Goal: Task Accomplishment & Management: Manage account settings

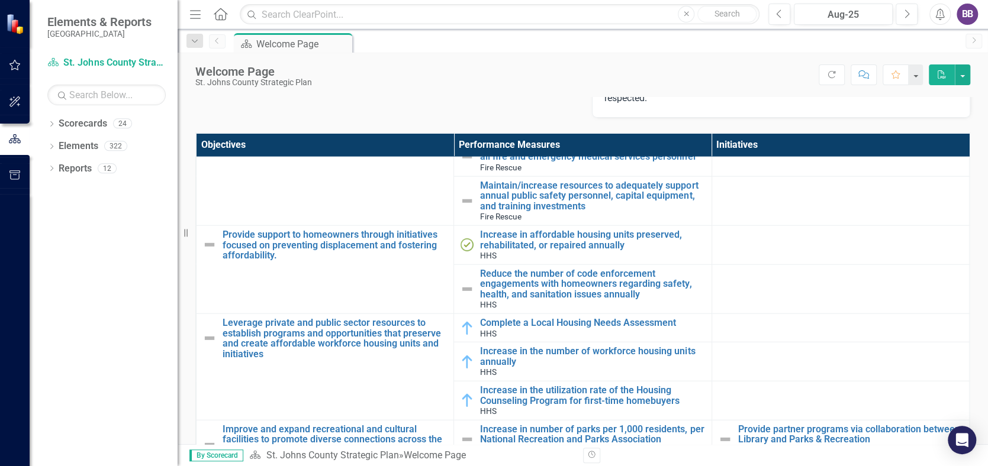
scroll to position [1894, 0]
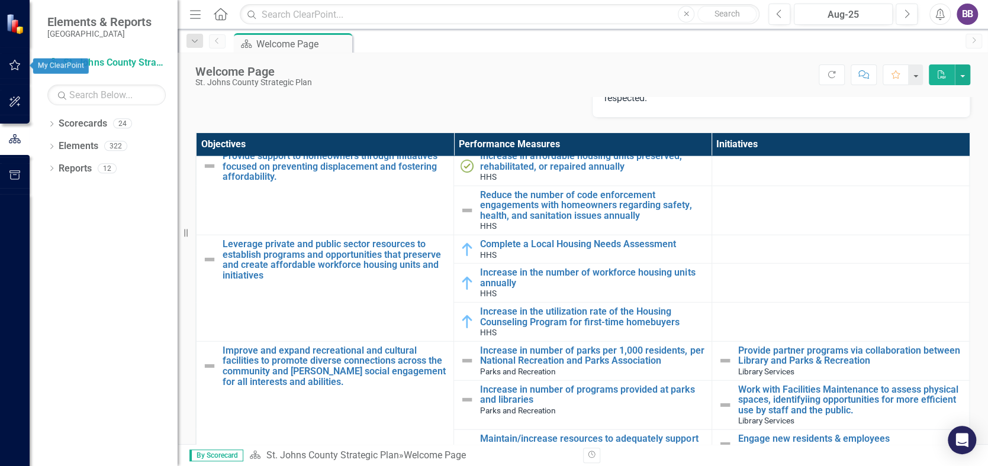
click at [15, 64] on icon "button" at bounding box center [15, 64] width 12 height 9
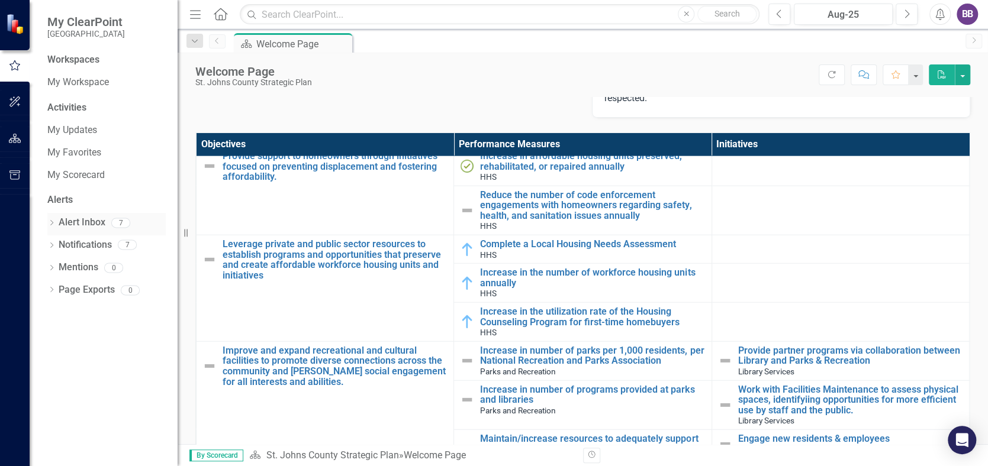
click at [85, 221] on link "Alert Inbox" at bounding box center [82, 223] width 47 height 14
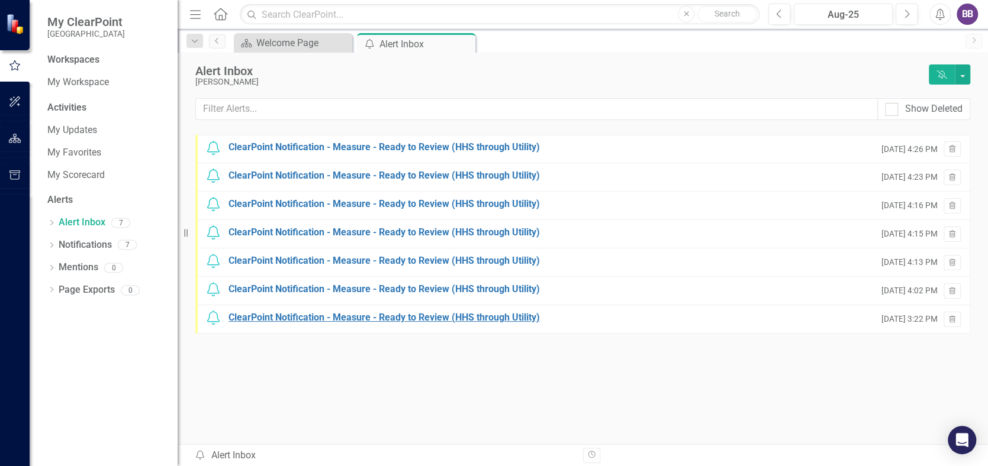
click at [458, 320] on div "ClearPoint Notification - Measure - Ready to Review (HHS through Utility)" at bounding box center [384, 318] width 311 height 14
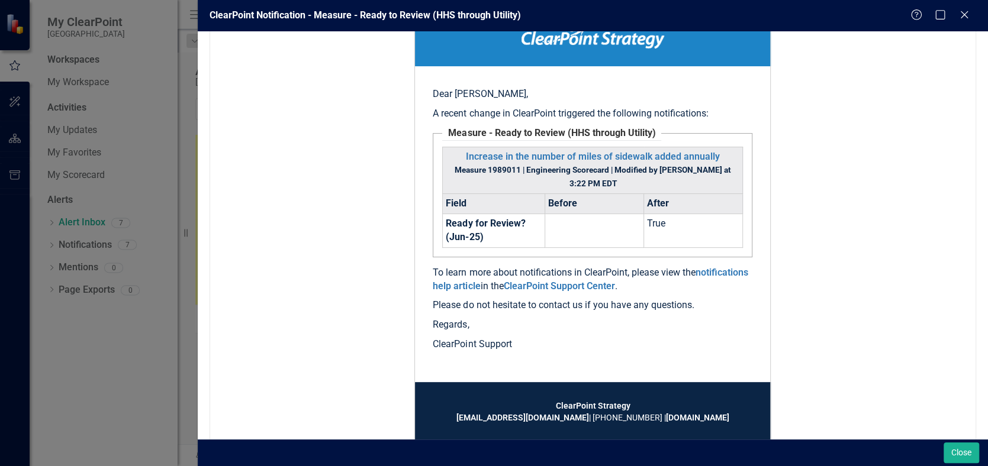
scroll to position [194, 0]
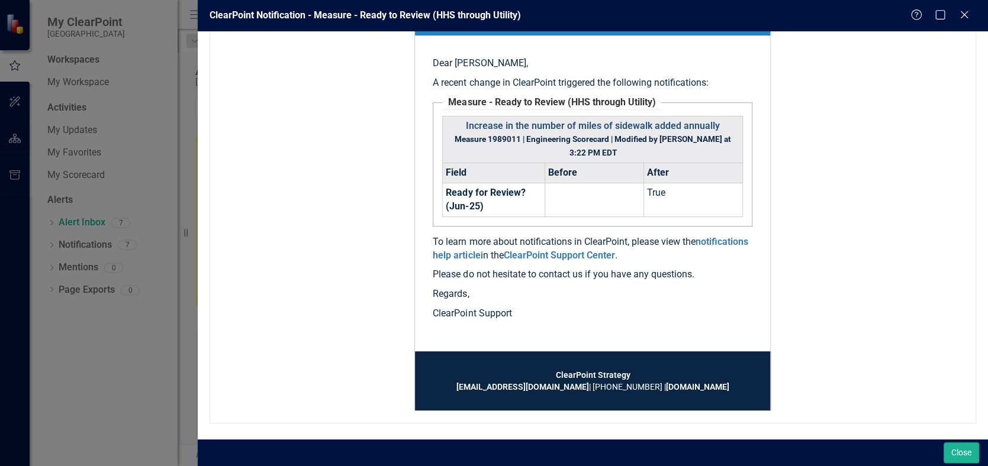
click at [649, 122] on link "Increase in the number of miles of sidewalk added annually" at bounding box center [593, 125] width 254 height 11
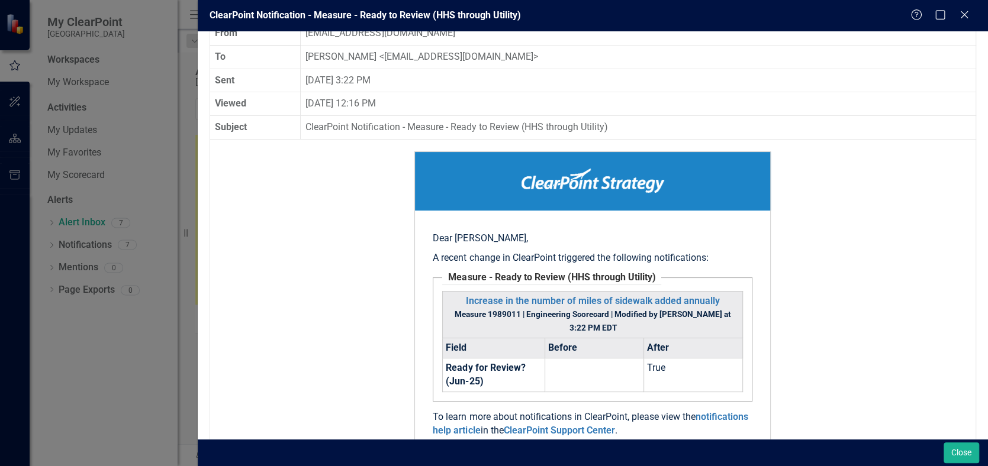
scroll to position [0, 0]
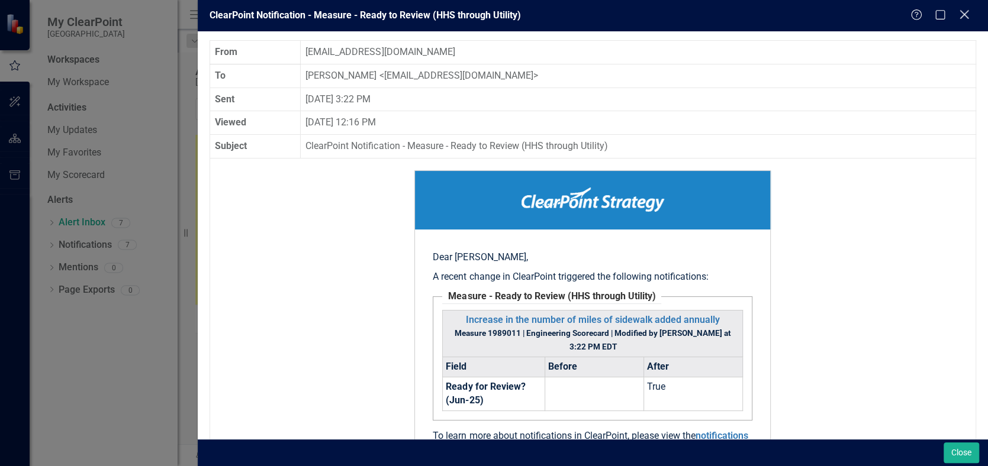
click at [966, 11] on icon "Close" at bounding box center [964, 14] width 15 height 11
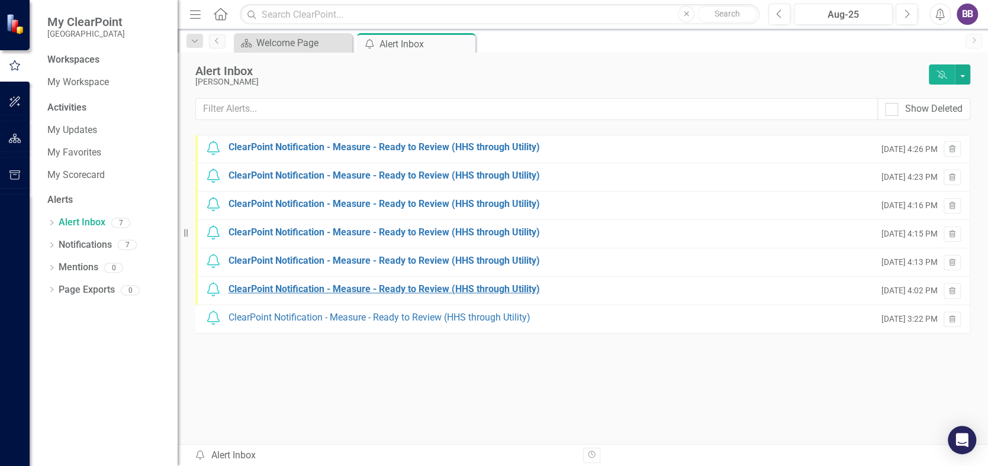
click at [462, 284] on div "ClearPoint Notification - Measure - Ready to Review (HHS through Utility)" at bounding box center [384, 290] width 311 height 14
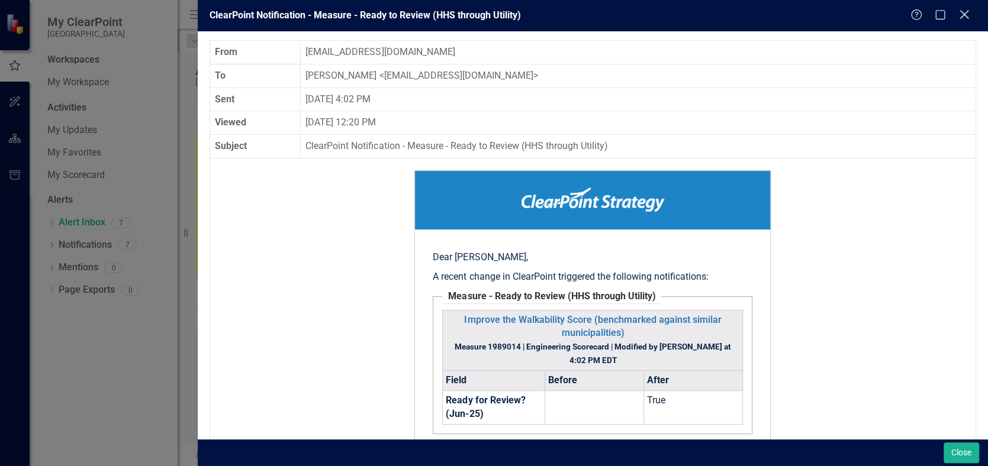
click at [966, 12] on icon at bounding box center [964, 14] width 9 height 9
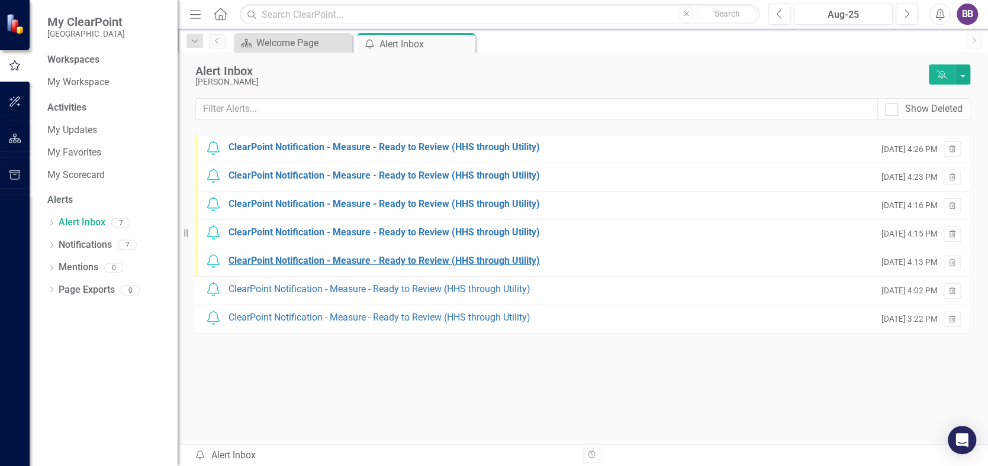
click at [460, 257] on div "ClearPoint Notification - Measure - Ready to Review (HHS through Utility)" at bounding box center [384, 262] width 311 height 14
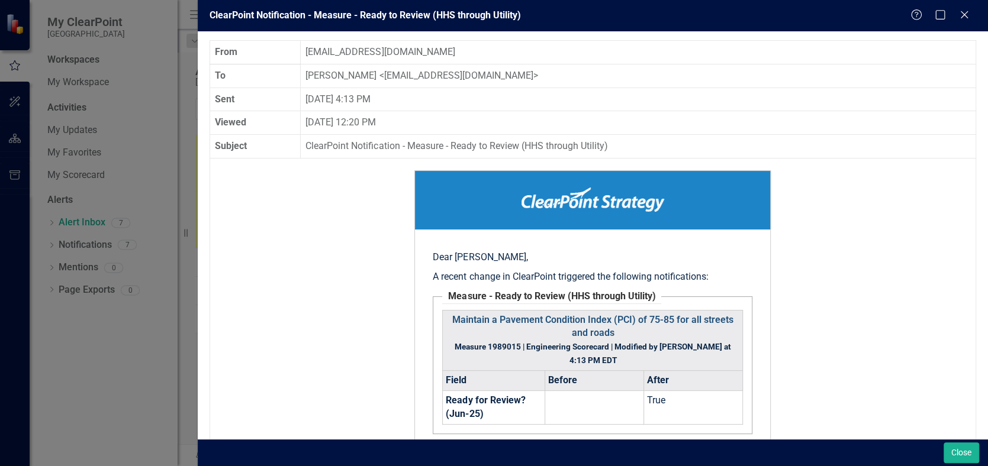
click at [648, 318] on link "Maintain a Pavement Condition Index (PCI) of 75-85 for all streets and roads" at bounding box center [592, 326] width 281 height 25
drag, startPoint x: 963, startPoint y: 15, endPoint x: 952, endPoint y: 20, distance: 12.0
click at [963, 15] on icon "Close" at bounding box center [964, 14] width 12 height 9
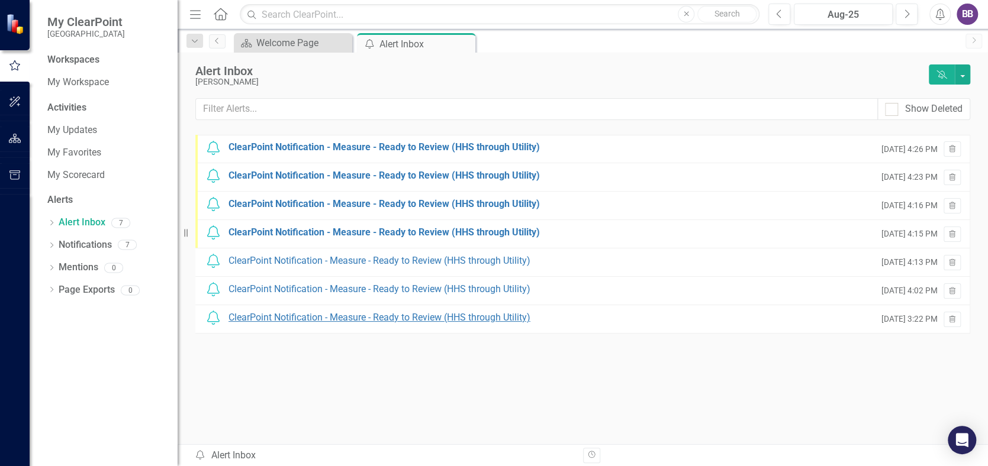
click at [447, 319] on div "ClearPoint Notification - Measure - Ready to Review (HHS through Utility)" at bounding box center [380, 318] width 302 height 14
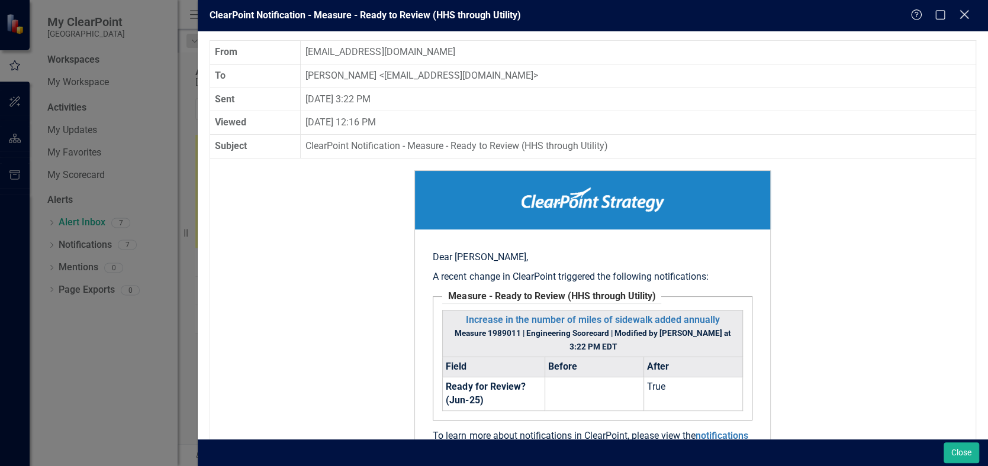
click at [967, 15] on icon "Close" at bounding box center [964, 14] width 15 height 11
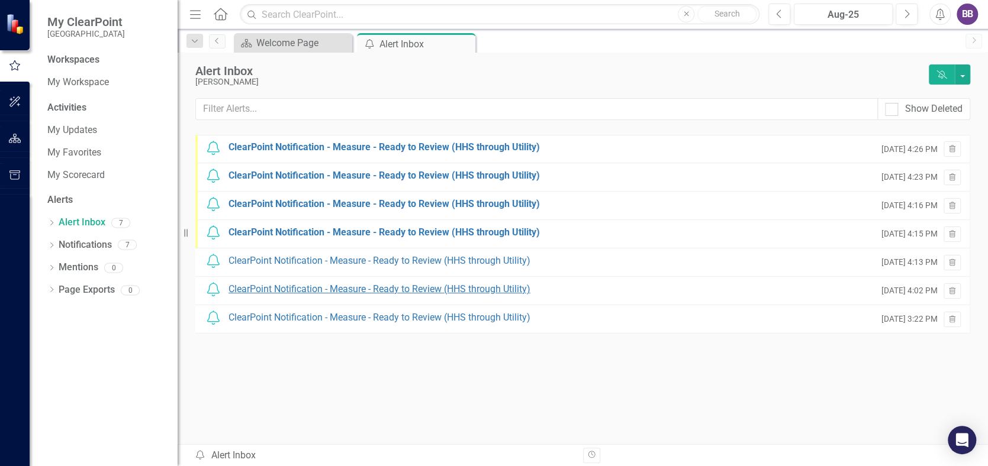
click at [477, 287] on div "ClearPoint Notification - Measure - Ready to Review (HHS through Utility)" at bounding box center [380, 290] width 302 height 14
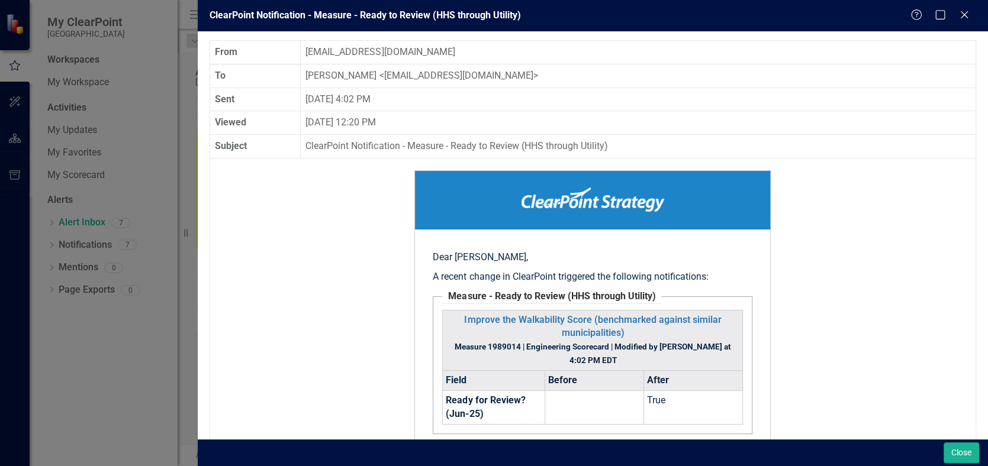
click at [965, 19] on icon "Close" at bounding box center [964, 14] width 12 height 9
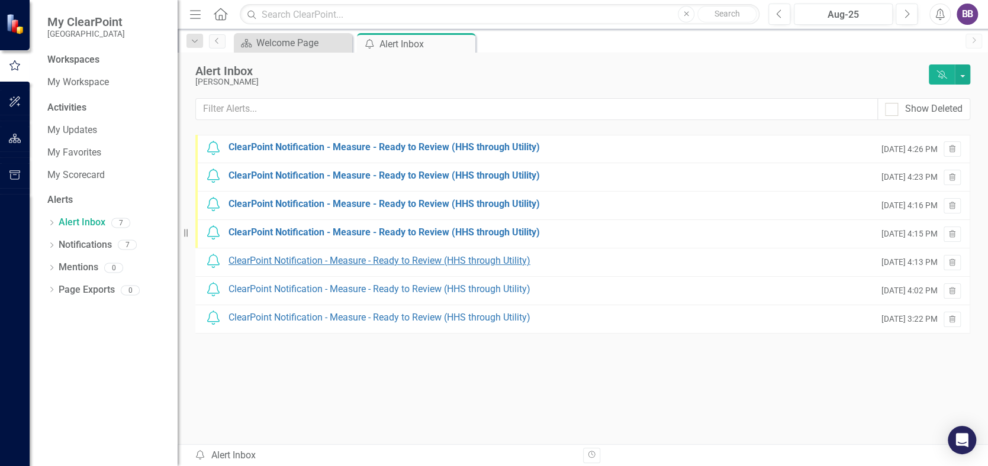
click at [443, 260] on div "ClearPoint Notification - Measure - Ready to Review (HHS through Utility)" at bounding box center [380, 262] width 302 height 14
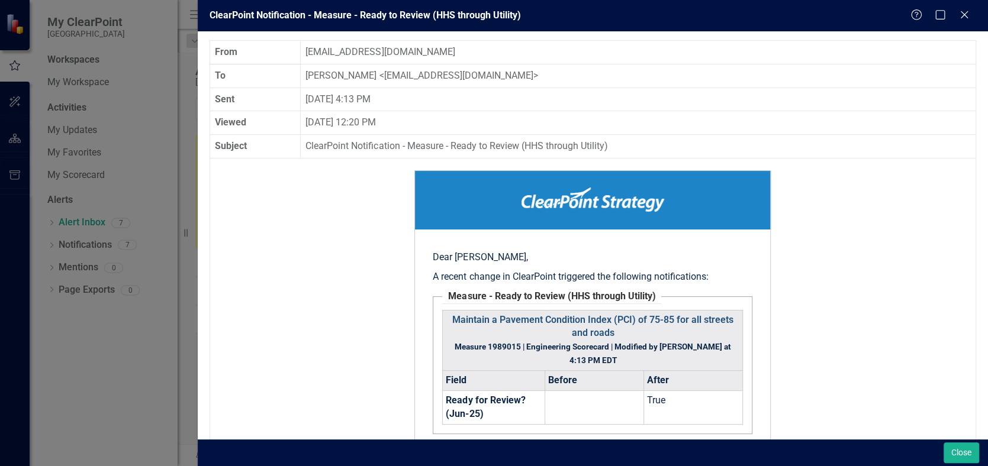
click at [580, 319] on link "Maintain a Pavement Condition Index (PCI) of 75-85 for all streets and roads" at bounding box center [592, 326] width 281 height 25
click at [960, 14] on icon "Close" at bounding box center [964, 14] width 15 height 11
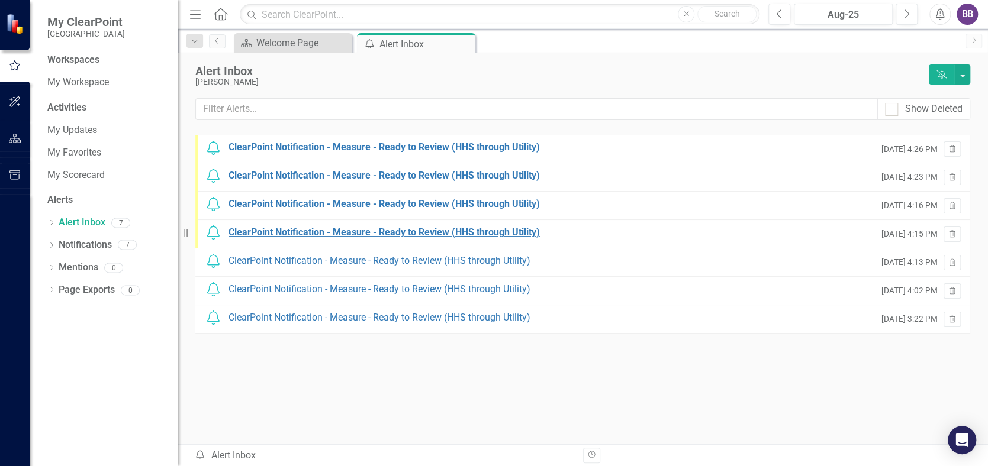
click at [480, 230] on div "ClearPoint Notification - Measure - Ready to Review (HHS through Utility)" at bounding box center [384, 233] width 311 height 14
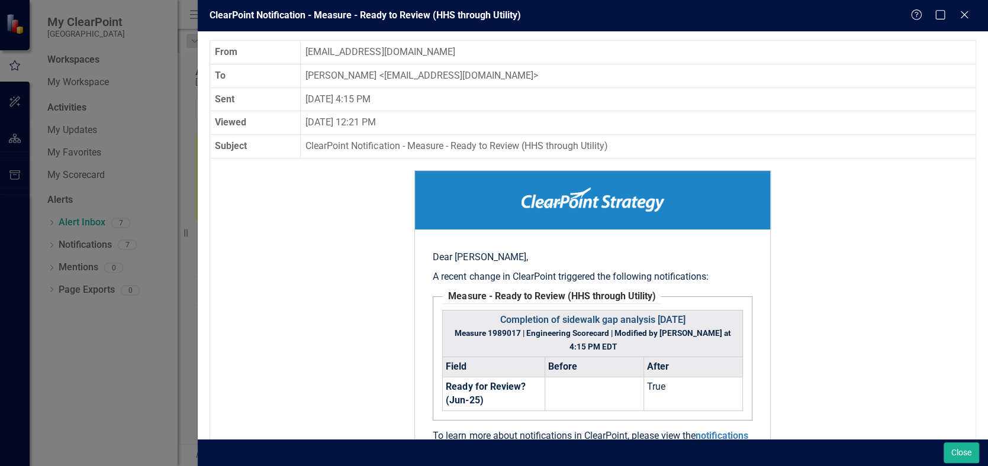
click at [593, 319] on link "Completion of sidewalk gap analysis [DATE]" at bounding box center [592, 319] width 185 height 11
click at [972, 15] on div "Help Maximize Close" at bounding box center [943, 16] width 66 height 14
click at [963, 14] on icon at bounding box center [964, 14] width 9 height 9
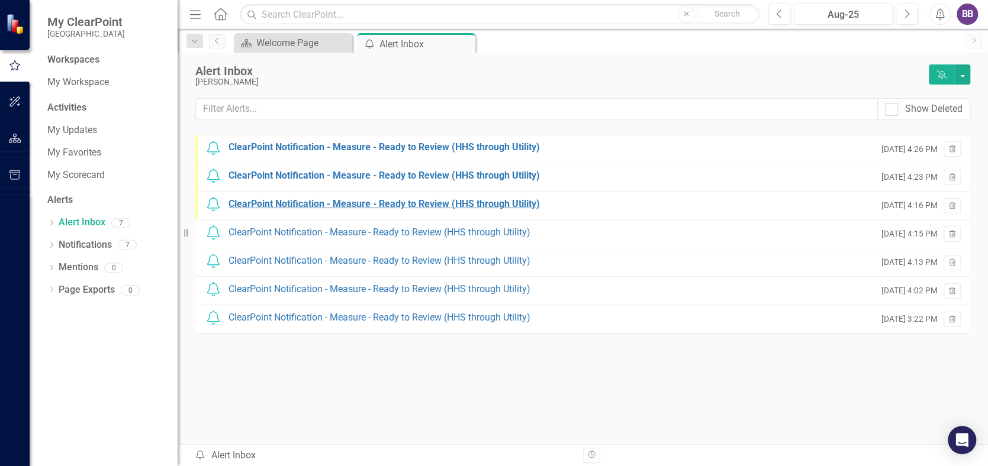
click at [445, 202] on div "ClearPoint Notification - Measure - Ready to Review (HHS through Utility)" at bounding box center [384, 205] width 311 height 14
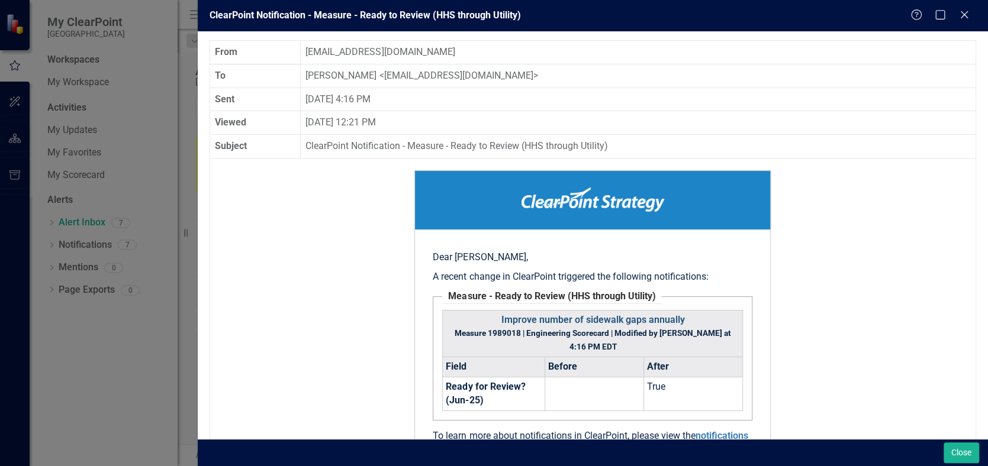
click at [623, 322] on link "Improve number of sidewalk gaps annually" at bounding box center [593, 319] width 184 height 11
click at [963, 20] on icon "Close" at bounding box center [964, 14] width 15 height 11
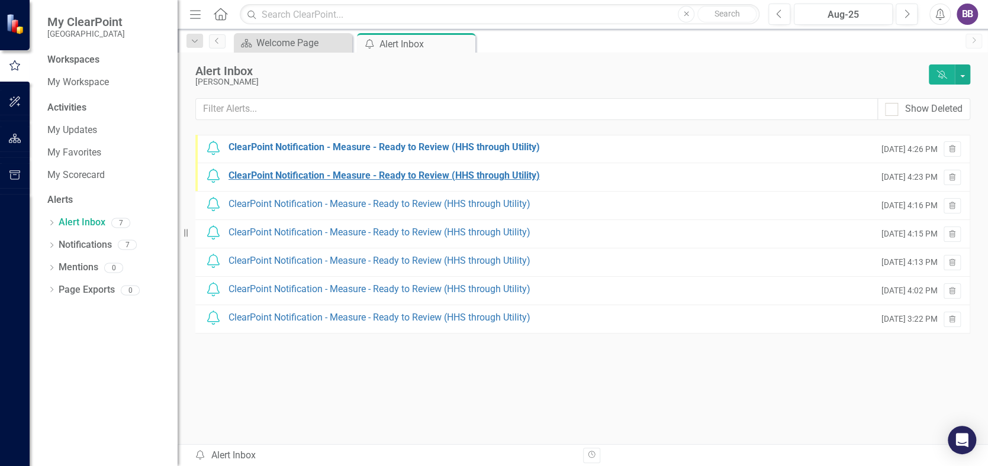
click at [459, 173] on div "ClearPoint Notification - Measure - Ready to Review (HHS through Utility)" at bounding box center [384, 176] width 311 height 14
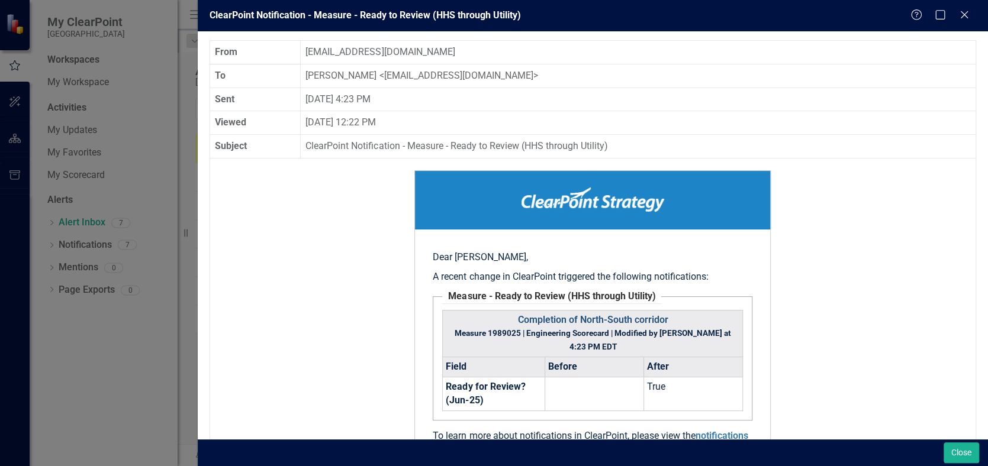
click at [617, 318] on link "Completion of North-South corridor" at bounding box center [592, 319] width 150 height 11
click at [967, 13] on icon "Close" at bounding box center [964, 14] width 15 height 11
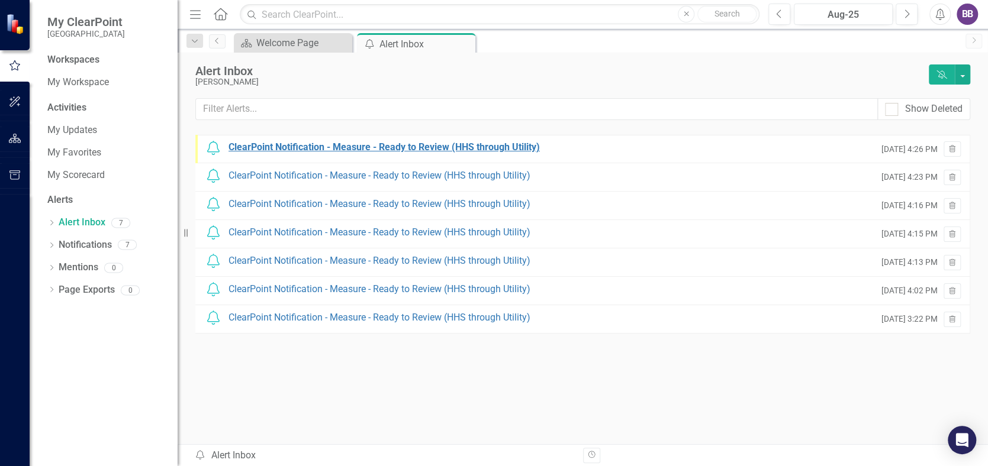
click at [493, 149] on div "ClearPoint Notification - Measure - Ready to Review (HHS through Utility)" at bounding box center [384, 148] width 311 height 14
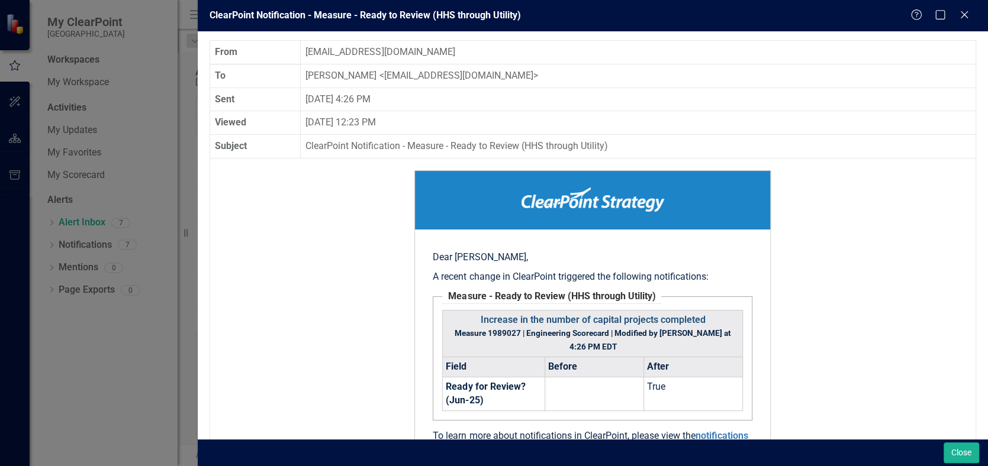
click at [599, 320] on link "Increase in the number of capital projects completed" at bounding box center [592, 319] width 225 height 11
click at [961, 15] on icon "Close" at bounding box center [964, 14] width 15 height 11
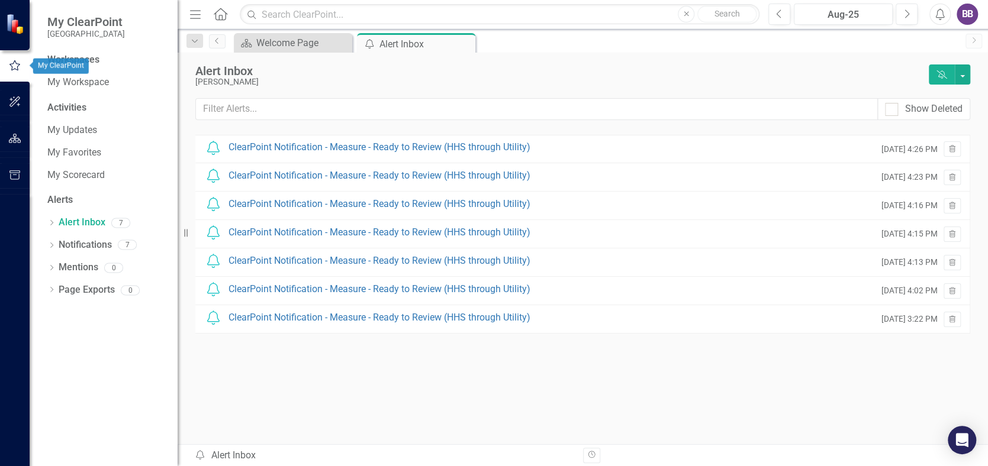
click at [14, 63] on icon "button" at bounding box center [14, 65] width 13 height 11
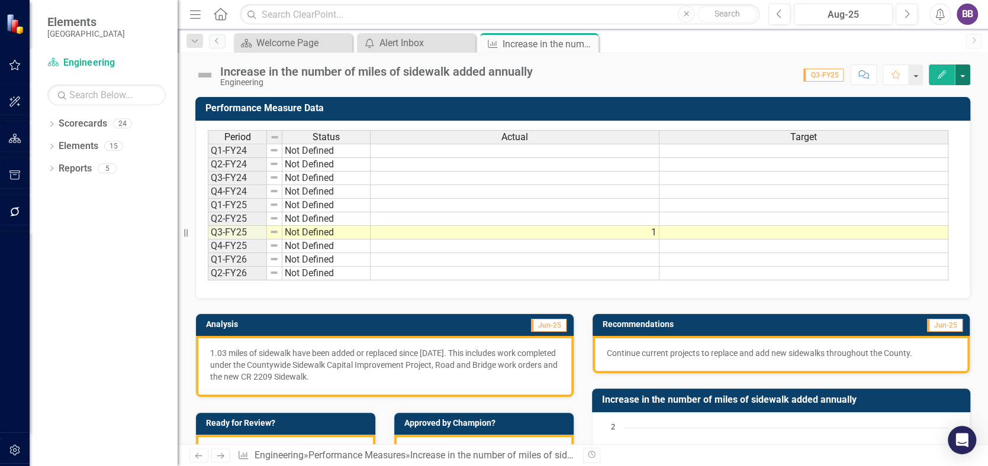
click at [958, 72] on button "button" at bounding box center [962, 75] width 15 height 21
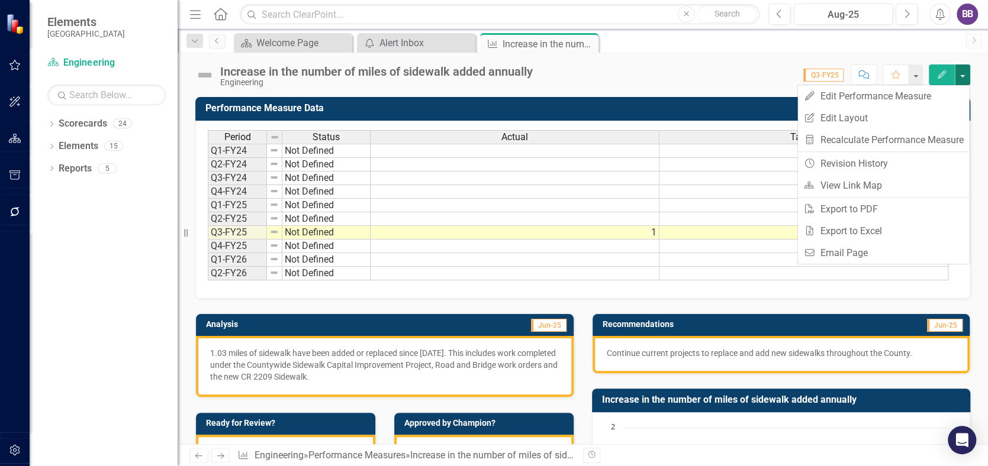
click at [962, 72] on button "button" at bounding box center [962, 75] width 15 height 21
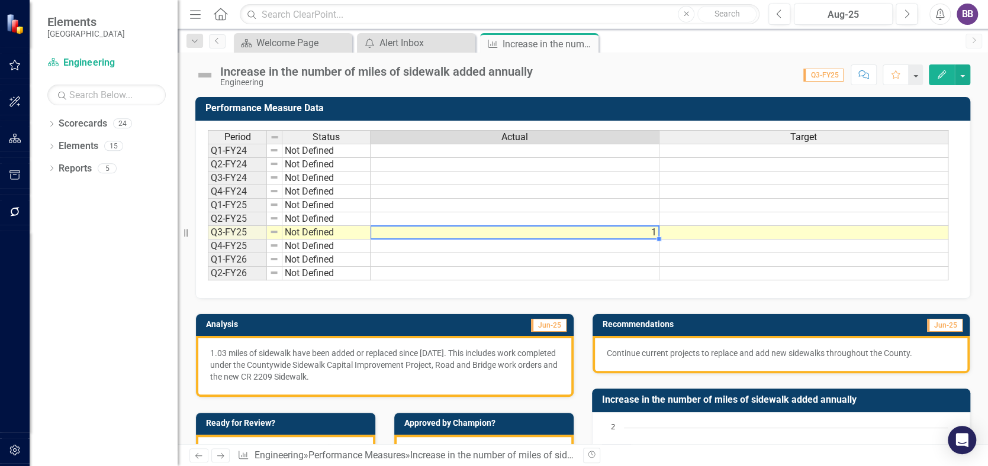
click at [636, 232] on td "1" at bounding box center [515, 233] width 289 height 14
click at [503, 233] on td "1" at bounding box center [515, 233] width 289 height 14
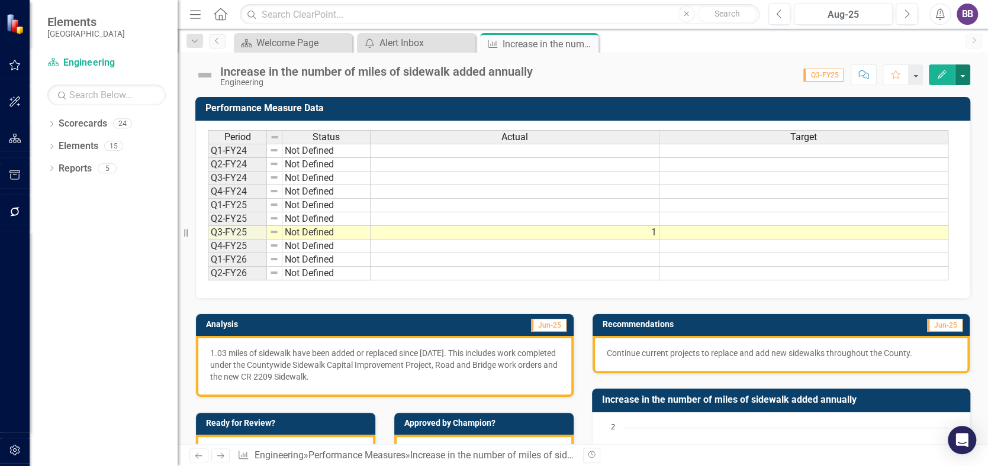
click at [961, 76] on button "button" at bounding box center [962, 75] width 15 height 21
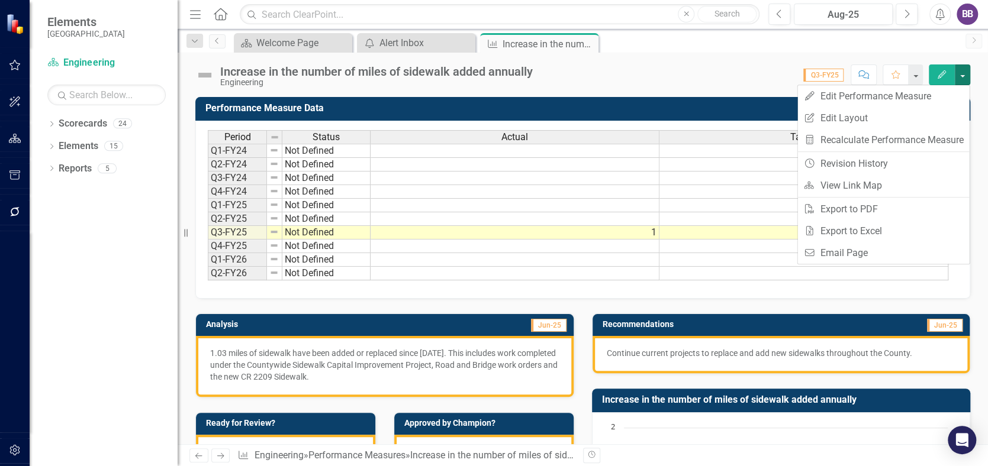
click at [729, 81] on div "Score: 0.00 Q3-FY25 Completed Comment Favorite Edit" at bounding box center [755, 75] width 432 height 20
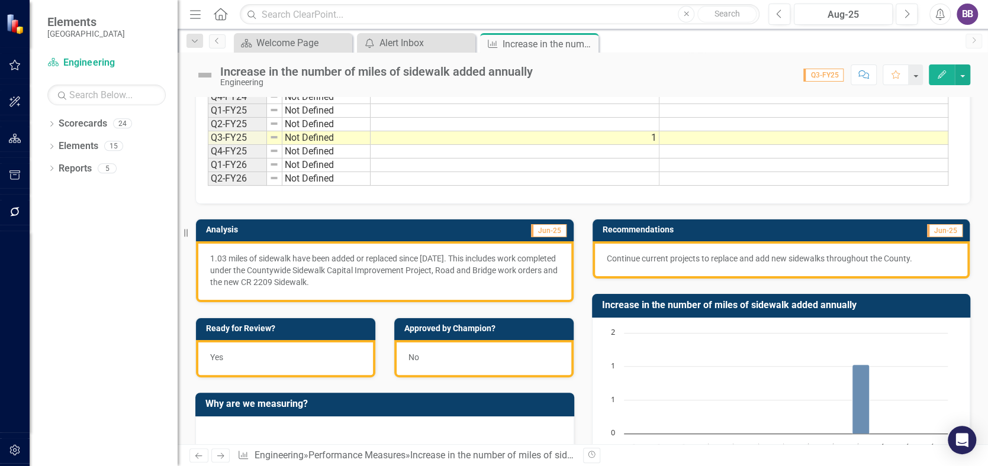
scroll to position [118, 0]
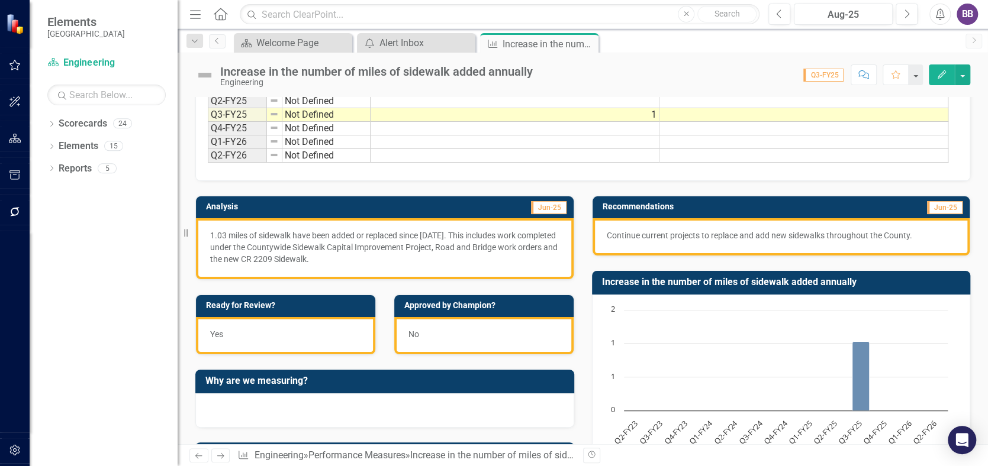
click at [419, 336] on div "No" at bounding box center [483, 335] width 179 height 37
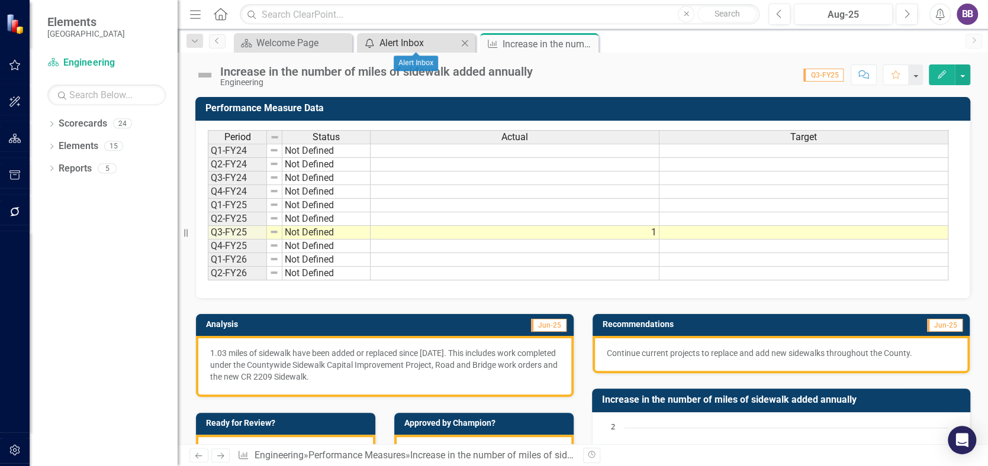
click at [411, 40] on div "Alert Inbox" at bounding box center [418, 43] width 78 height 15
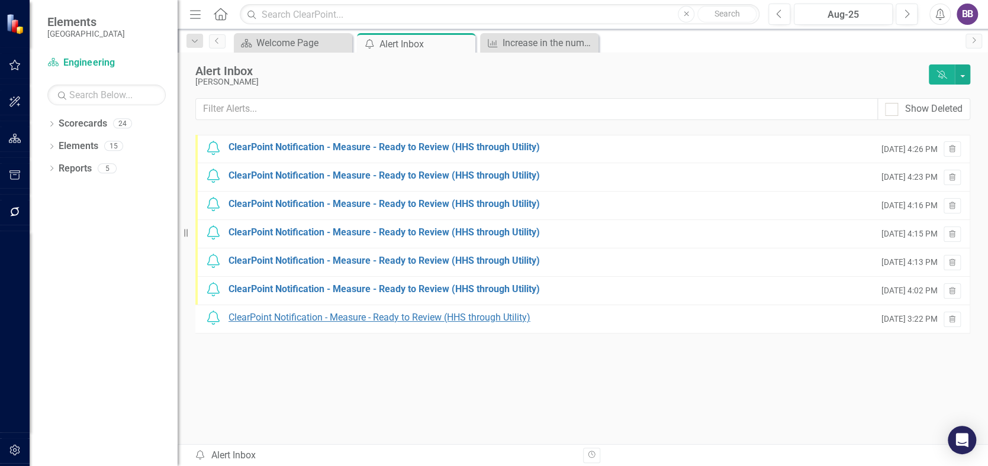
click at [413, 317] on div "ClearPoint Notification - Measure - Ready to Review (HHS through Utility)" at bounding box center [380, 318] width 302 height 14
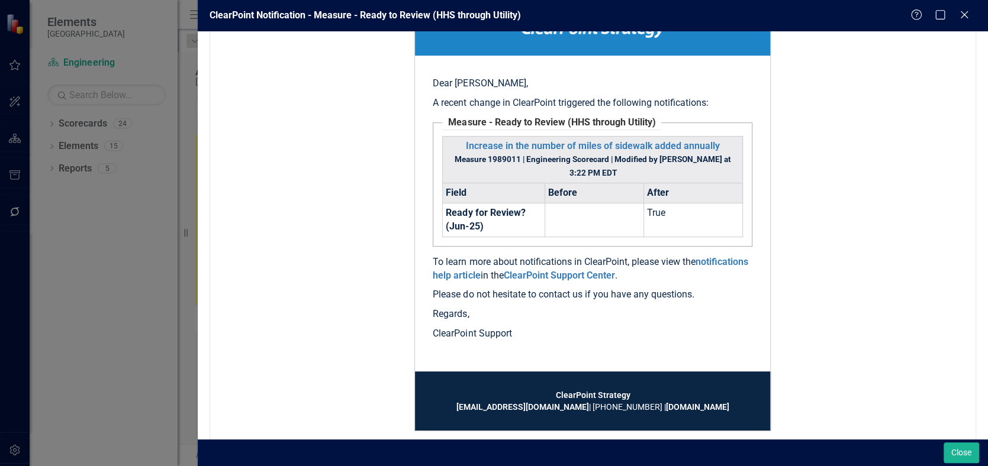
scroll to position [194, 0]
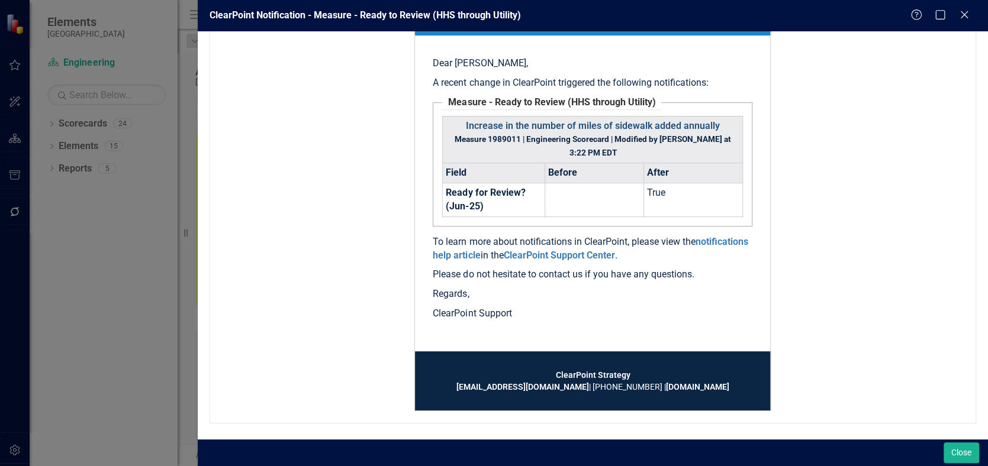
click at [587, 123] on link "Increase in the number of miles of sidewalk added annually" at bounding box center [593, 125] width 254 height 11
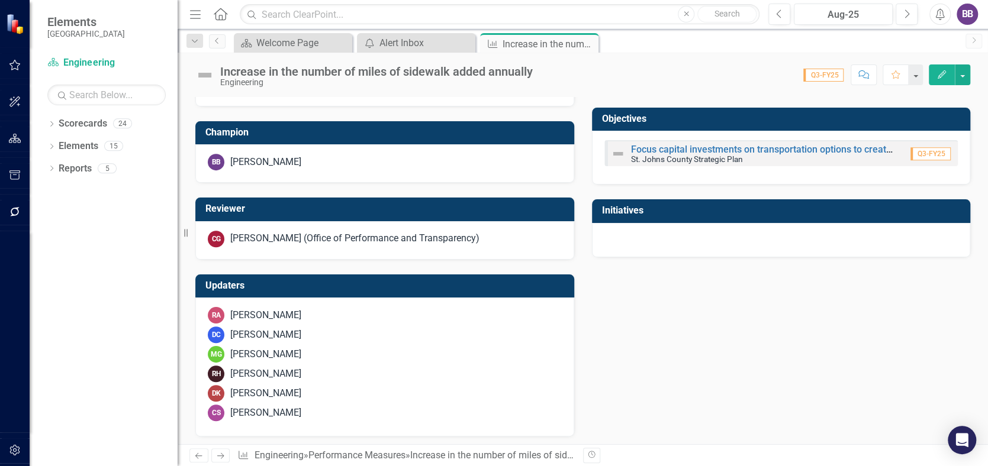
scroll to position [520, 0]
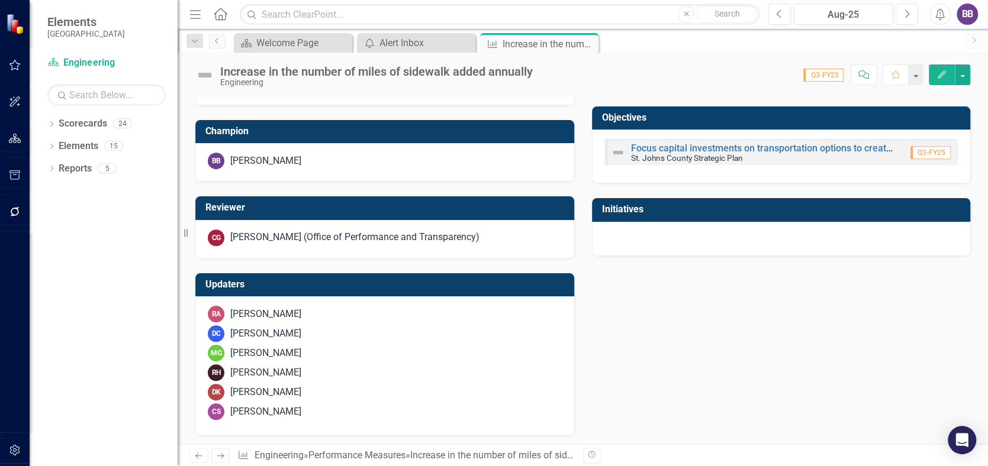
click at [824, 75] on span "Q3-FY25" at bounding box center [823, 75] width 40 height 13
click at [915, 74] on button "button" at bounding box center [915, 75] width 15 height 21
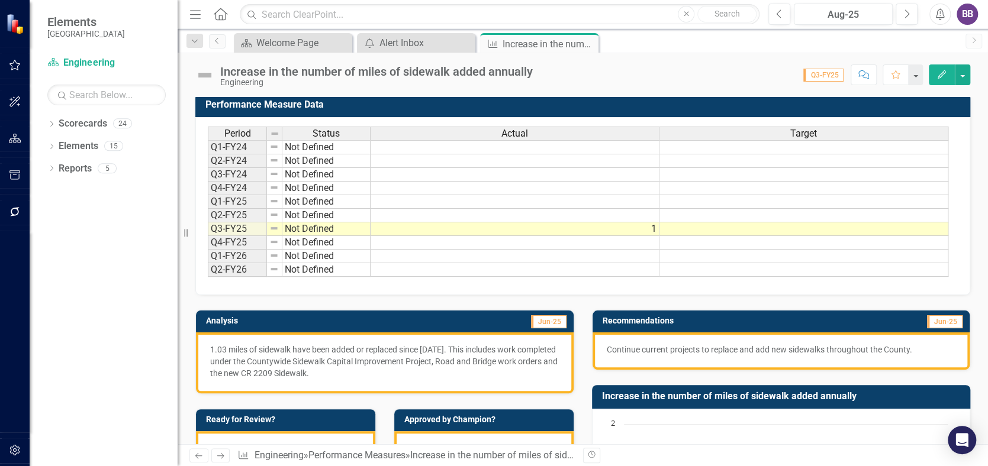
scroll to position [0, 0]
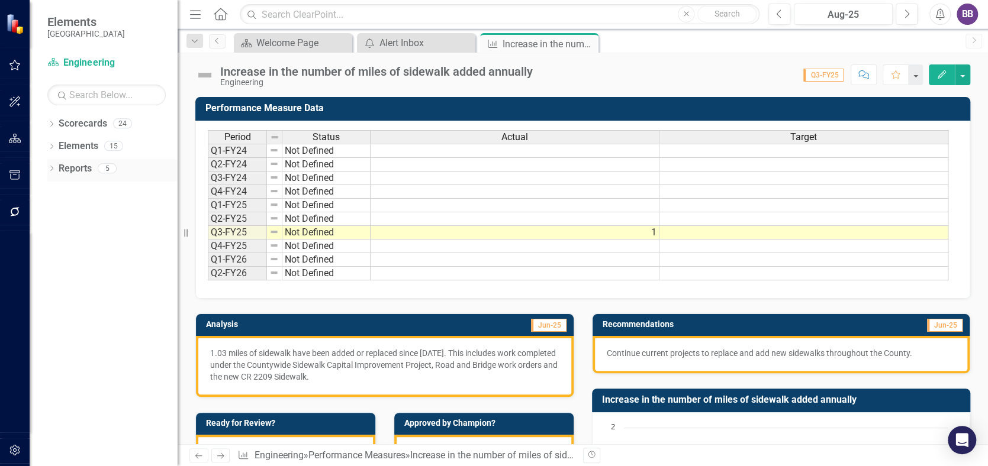
click at [52, 168] on icon "Dropdown" at bounding box center [51, 169] width 8 height 7
click at [107, 234] on link "Performance Measure Performance Measures" at bounding box center [122, 234] width 117 height 14
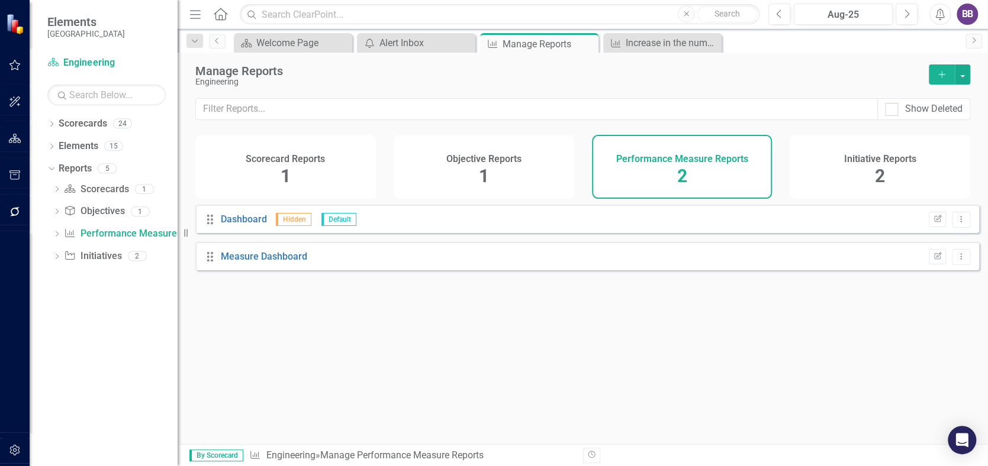
click at [681, 175] on span "2" at bounding box center [682, 176] width 10 height 21
click at [683, 178] on span "2" at bounding box center [682, 176] width 10 height 21
click at [873, 168] on div "Initiative Reports 2" at bounding box center [880, 167] width 181 height 64
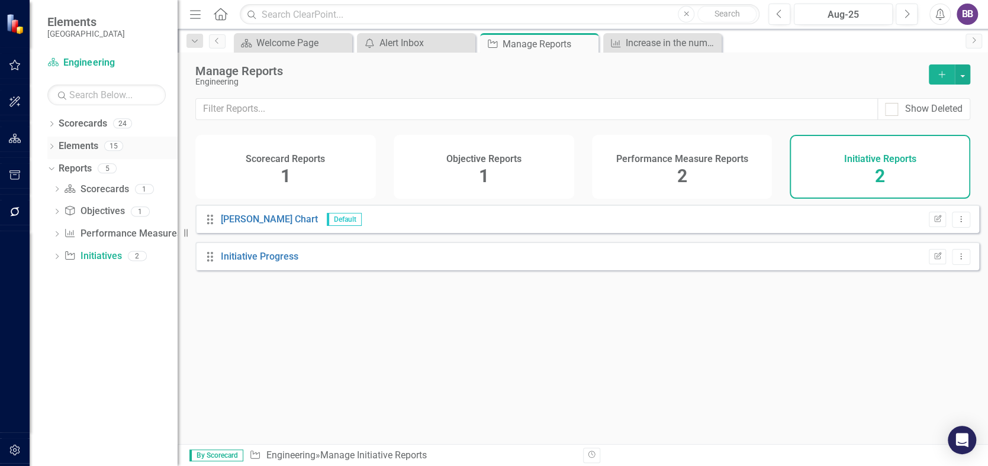
click at [52, 143] on div "Dropdown" at bounding box center [51, 148] width 8 height 10
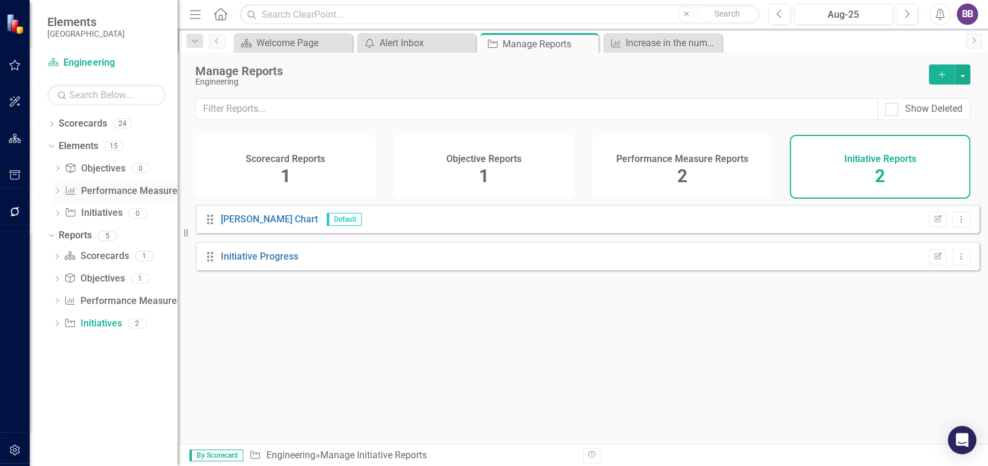
click at [101, 188] on link "Performance Measure Performance Measures" at bounding box center [123, 192] width 117 height 14
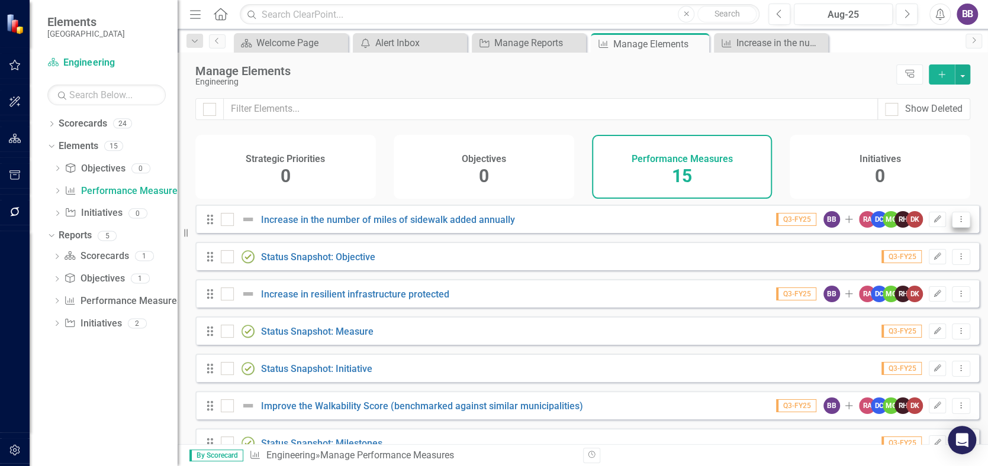
click at [956, 223] on icon "Dropdown Menu" at bounding box center [961, 219] width 10 height 8
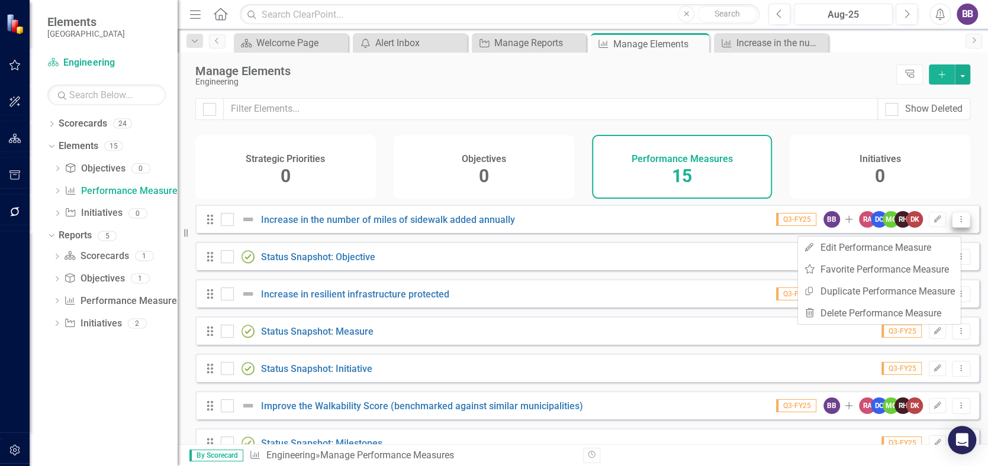
click at [956, 223] on icon "Dropdown Menu" at bounding box center [961, 219] width 10 height 8
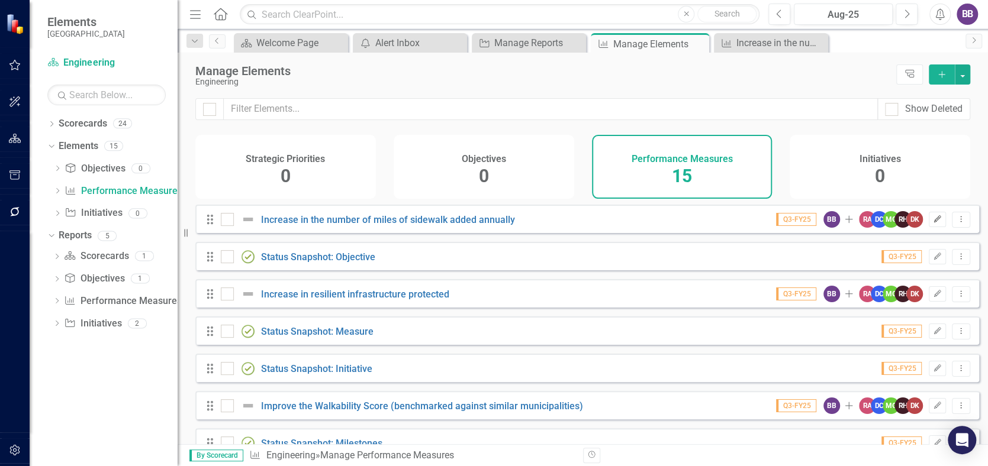
click at [933, 223] on icon "Edit" at bounding box center [937, 219] width 9 height 7
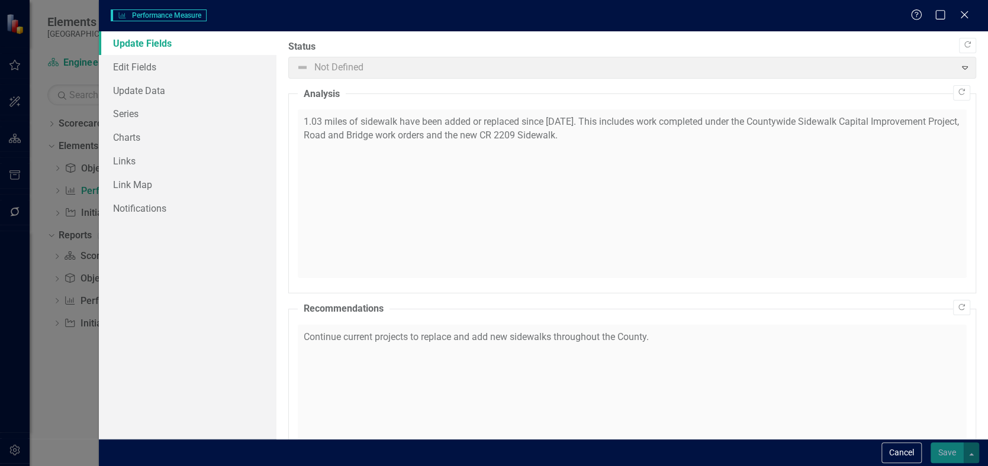
checkbox input "true"
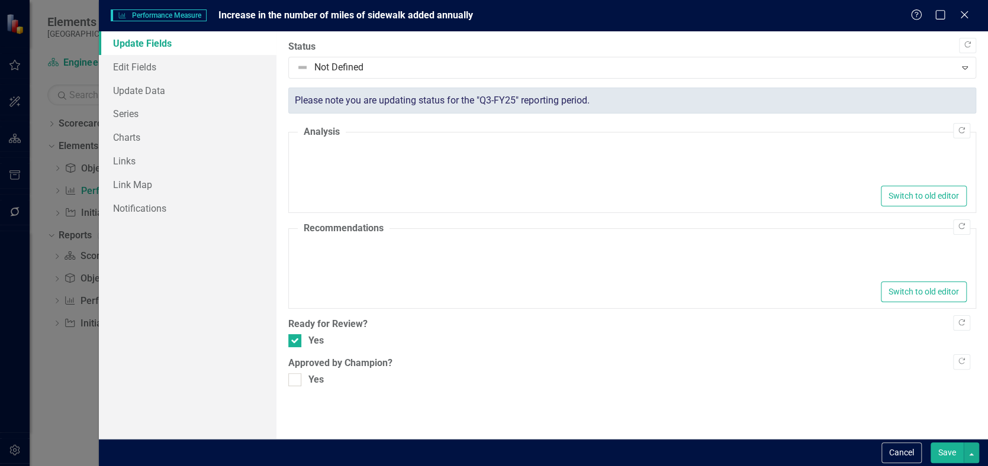
type textarea "<p>1.03 miles of sidewalk have been added or replaced since 10/1/2024. This inc…"
type textarea "<p>Continue current projects to replace and add new sidewalks throughout the Co…"
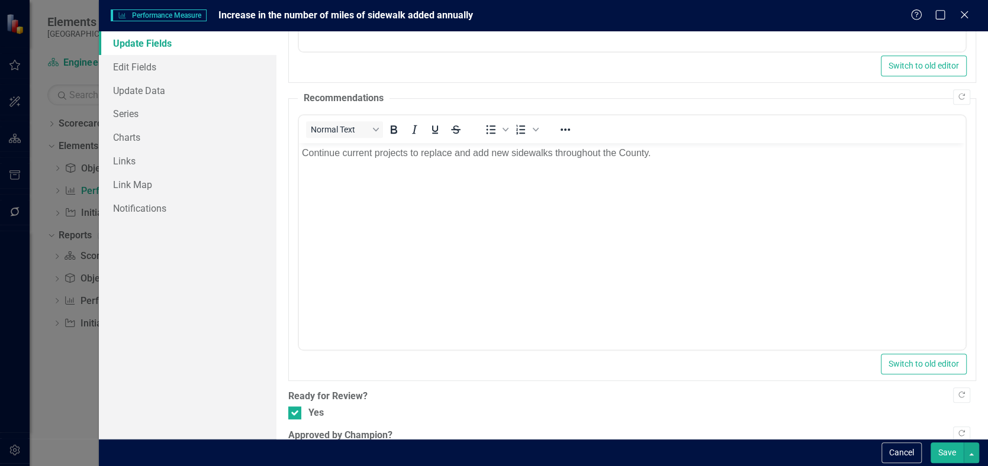
scroll to position [368, 0]
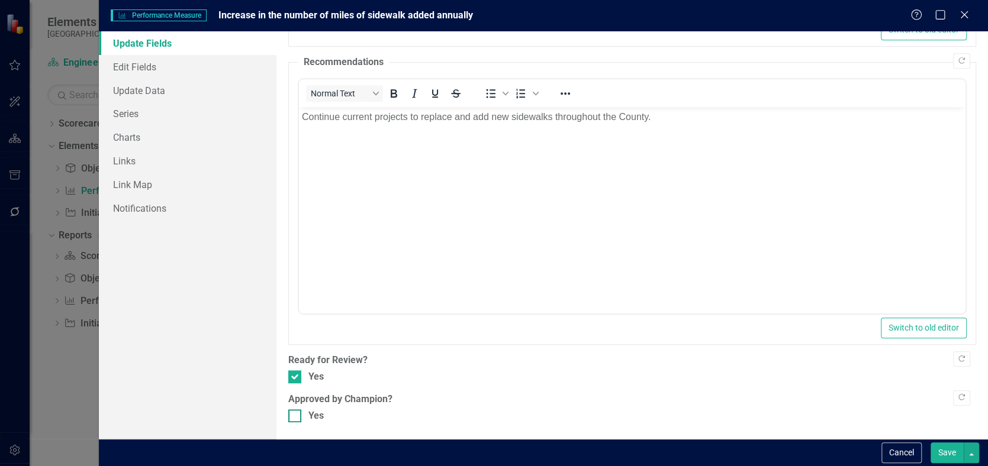
click at [291, 416] on input "Yes" at bounding box center [292, 414] width 8 height 8
checkbox input "true"
click at [950, 453] on button "Save" at bounding box center [947, 453] width 33 height 21
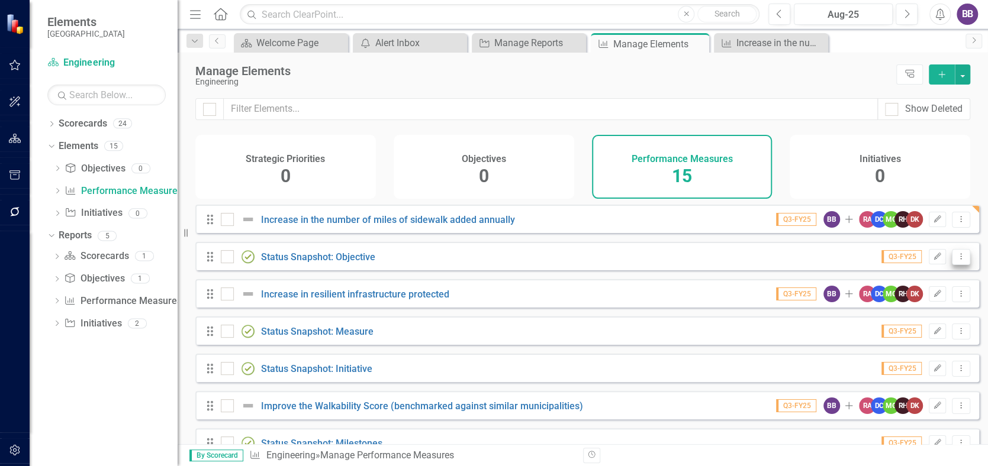
click at [956, 260] on icon "Dropdown Menu" at bounding box center [961, 257] width 10 height 8
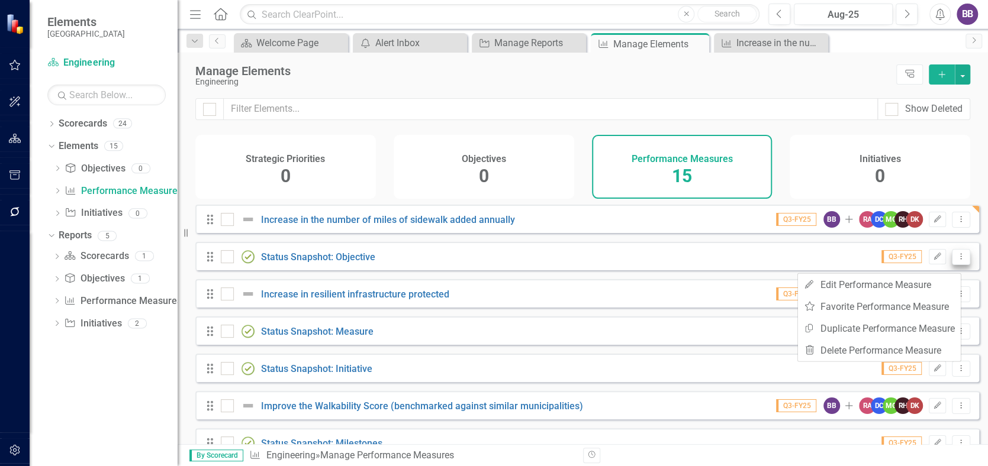
click at [956, 260] on icon "Dropdown Menu" at bounding box center [961, 257] width 10 height 8
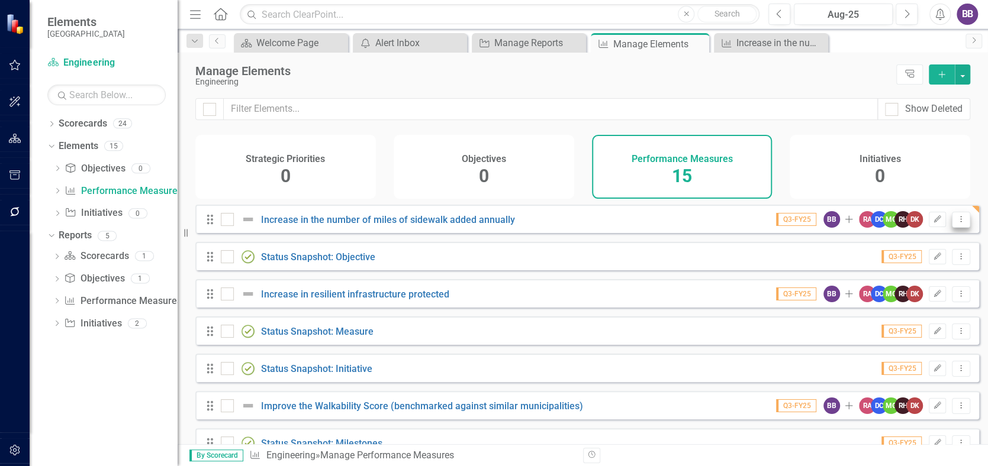
click at [956, 223] on icon "Dropdown Menu" at bounding box center [961, 219] width 10 height 8
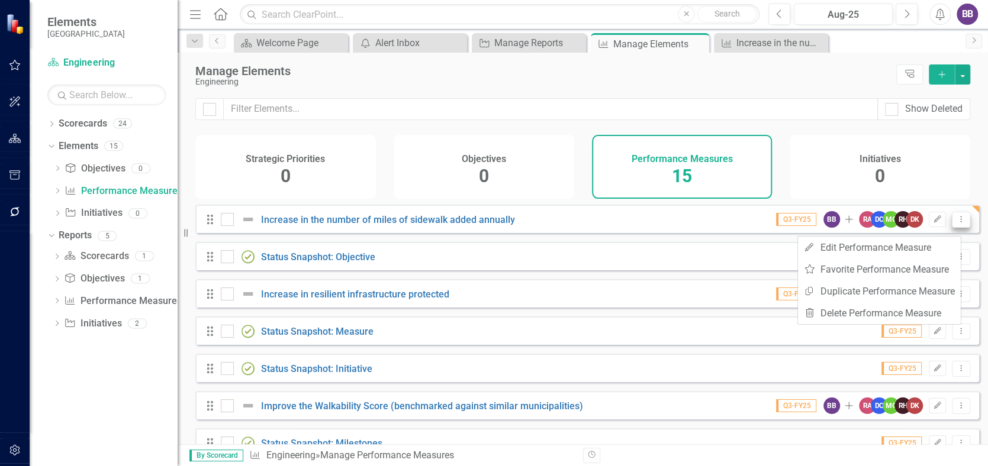
click at [956, 223] on icon "Dropdown Menu" at bounding box center [961, 219] width 10 height 8
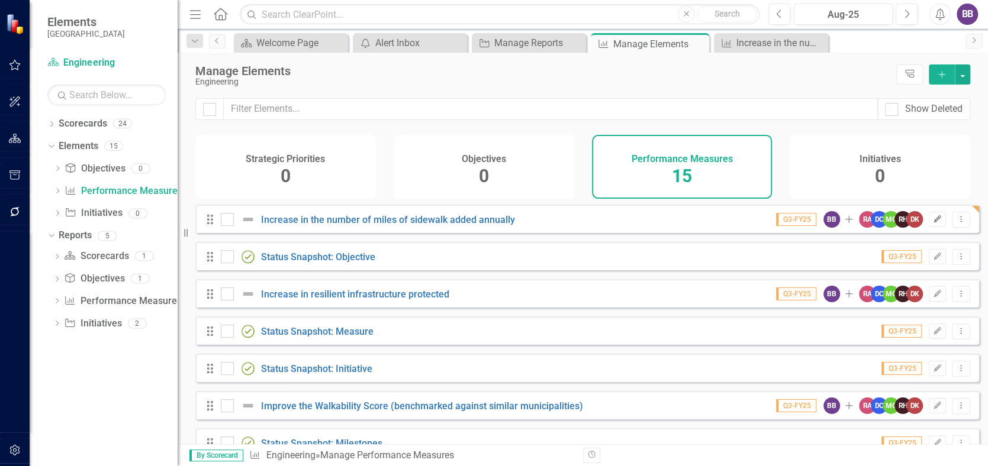
click at [933, 223] on icon "Edit" at bounding box center [937, 219] width 9 height 7
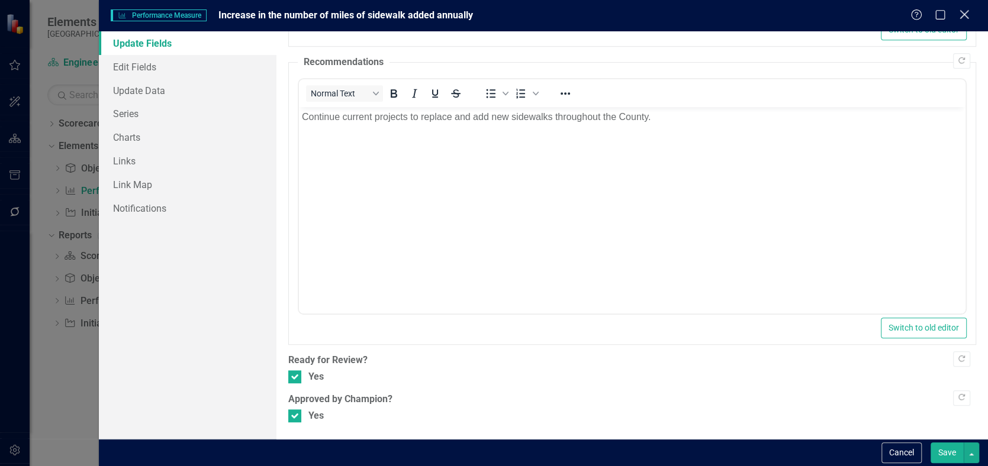
click at [967, 16] on icon "Close" at bounding box center [964, 14] width 15 height 11
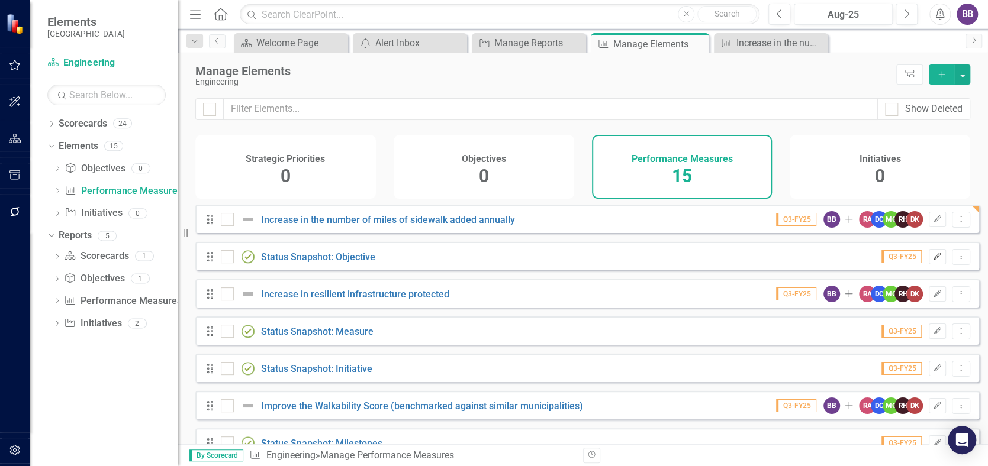
click at [933, 260] on icon "Edit" at bounding box center [937, 256] width 9 height 7
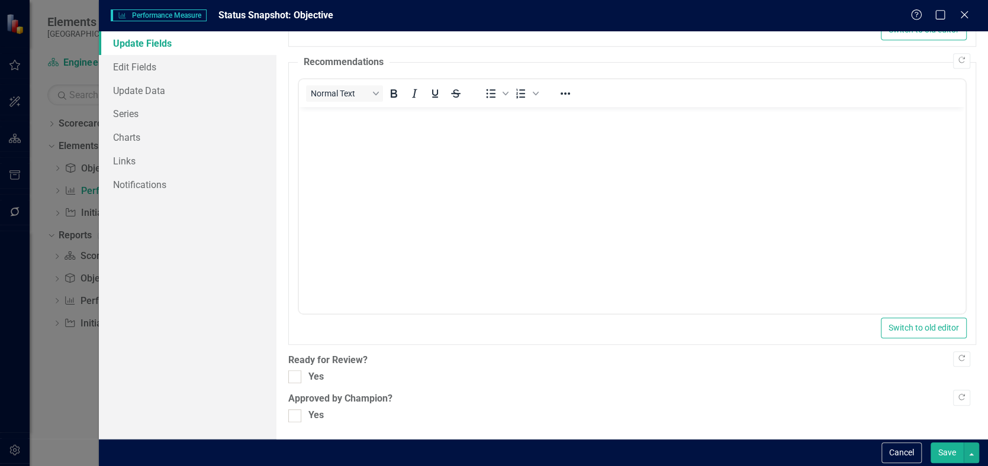
scroll to position [0, 0]
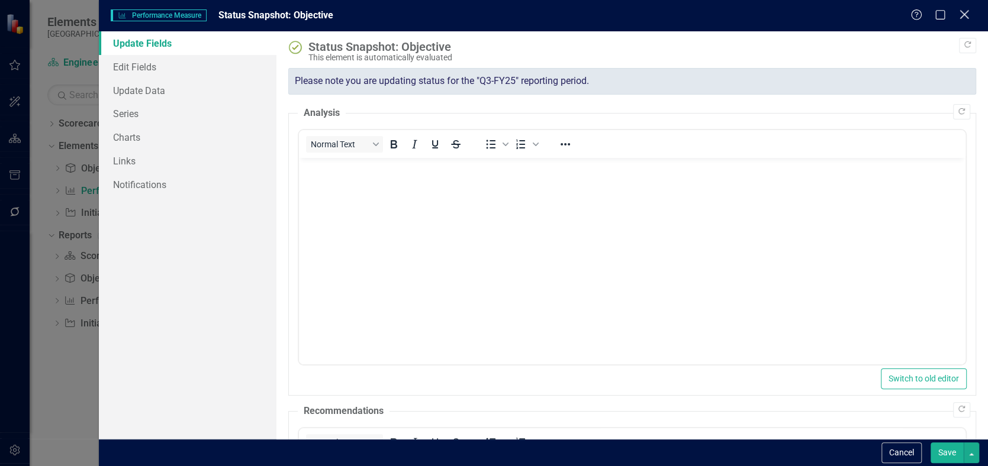
click at [965, 14] on icon at bounding box center [964, 14] width 9 height 9
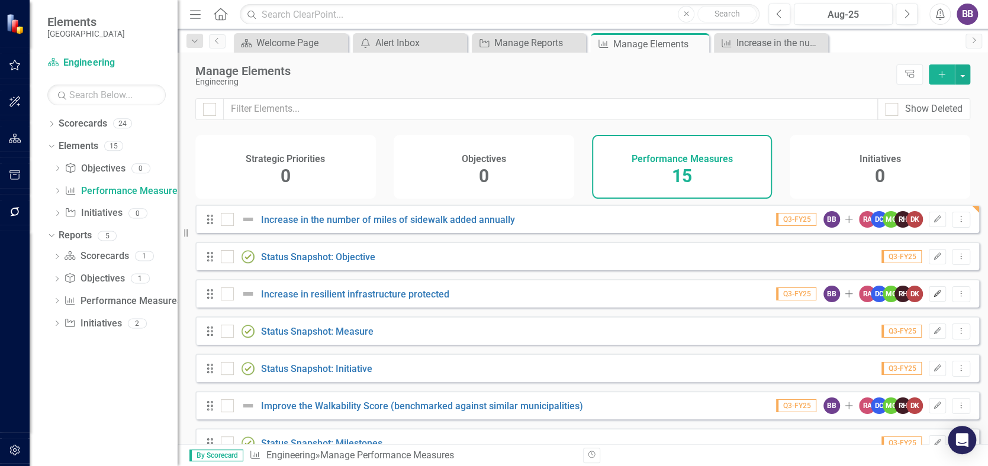
click at [933, 298] on icon "Edit" at bounding box center [937, 294] width 9 height 7
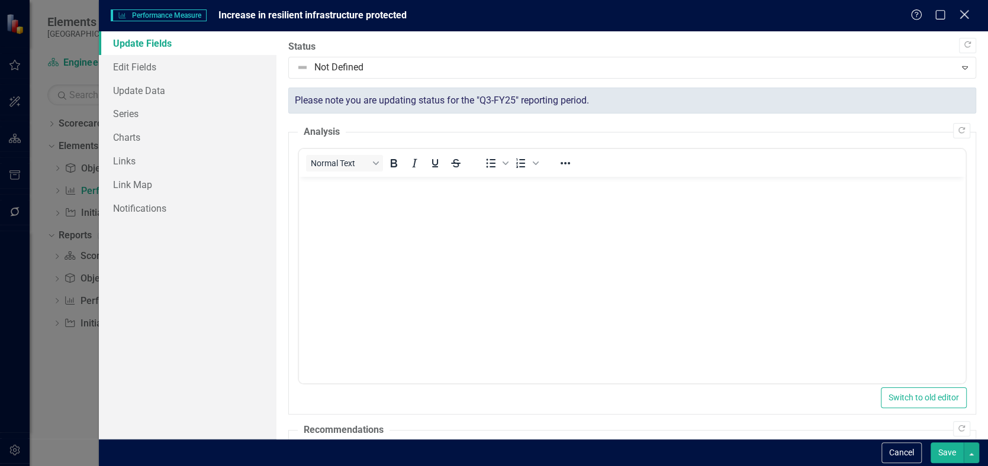
click at [967, 12] on icon at bounding box center [964, 14] width 9 height 9
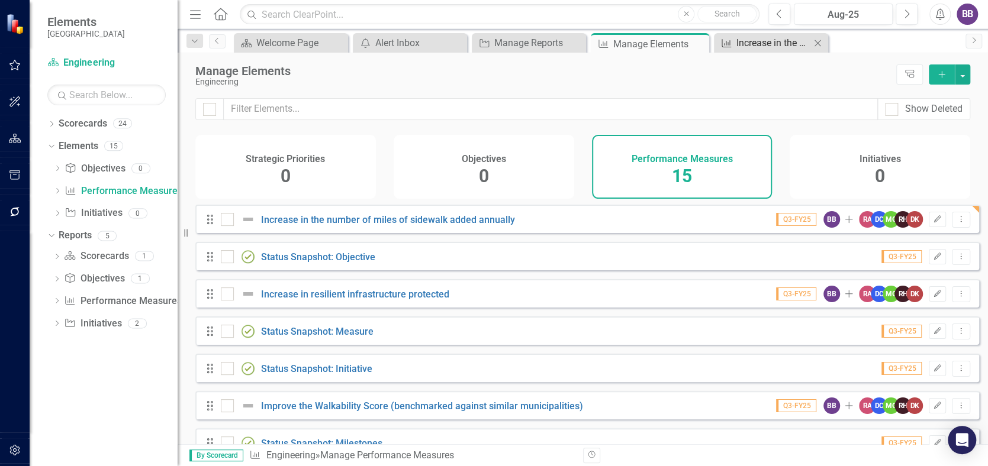
click at [788, 41] on div "Increase in the number of miles of sidewalk added annually" at bounding box center [773, 43] width 74 height 15
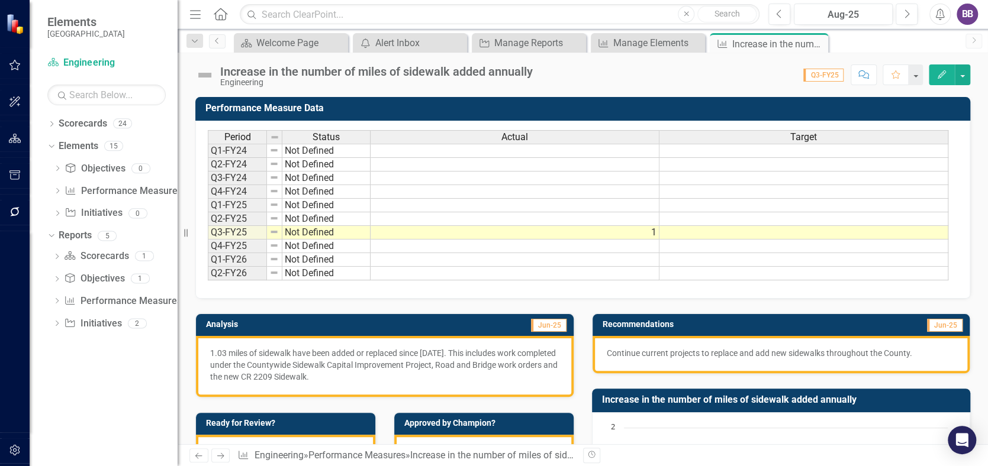
click at [937, 70] on icon "Edit" at bounding box center [942, 74] width 11 height 8
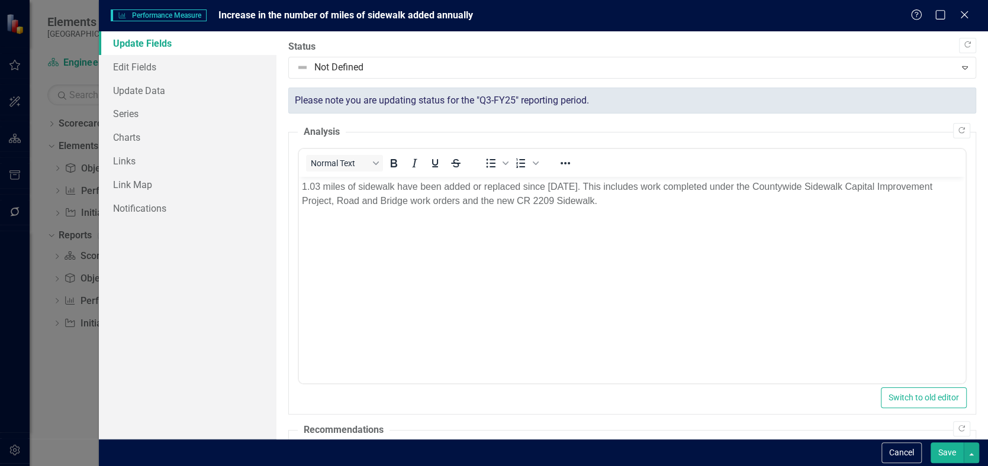
scroll to position [368, 0]
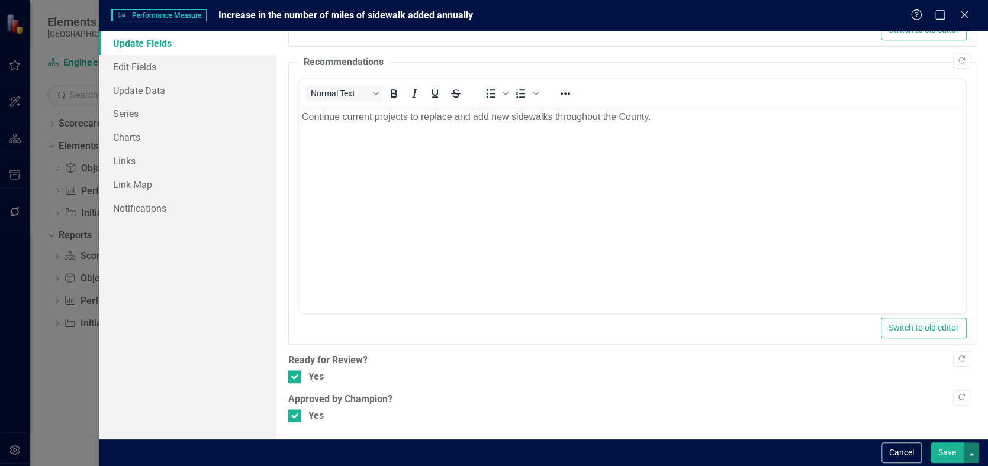
click at [971, 452] on button "button" at bounding box center [971, 453] width 15 height 21
click at [924, 410] on link "Save and Close" at bounding box center [931, 409] width 94 height 22
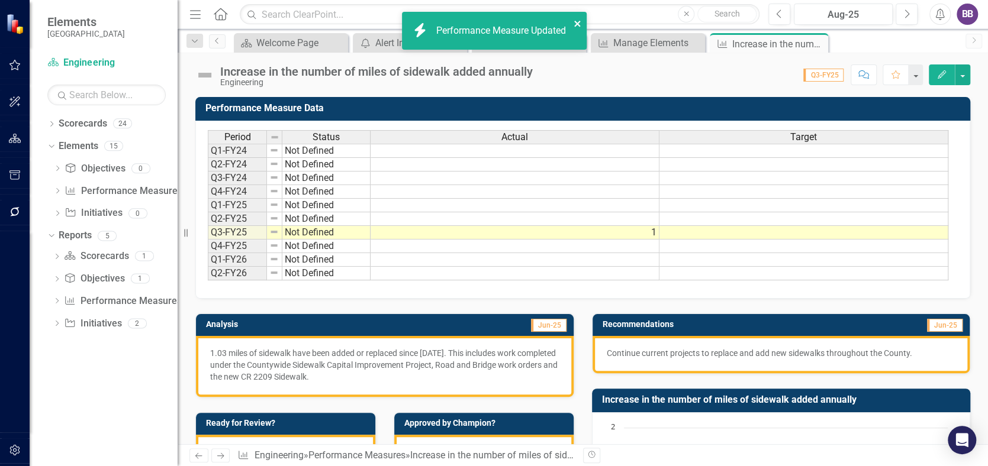
click at [575, 25] on icon "close" at bounding box center [577, 24] width 6 height 6
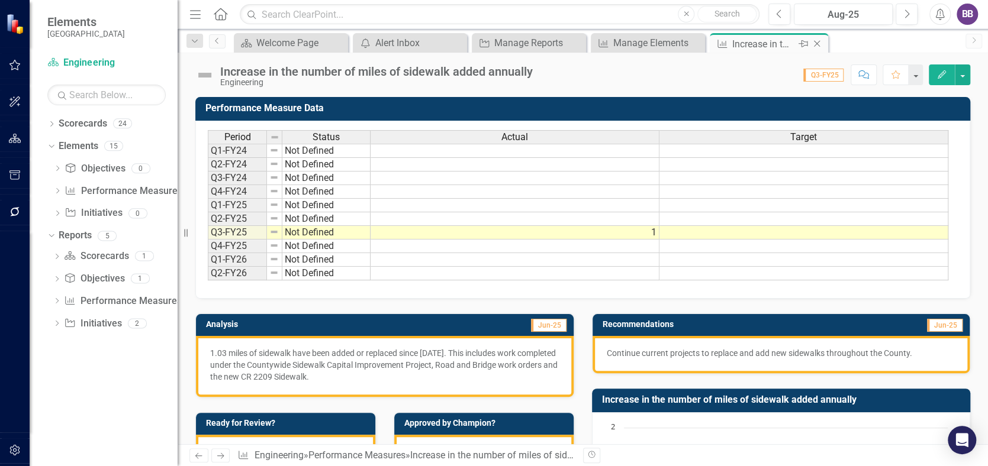
click at [816, 44] on icon "Close" at bounding box center [817, 43] width 12 height 9
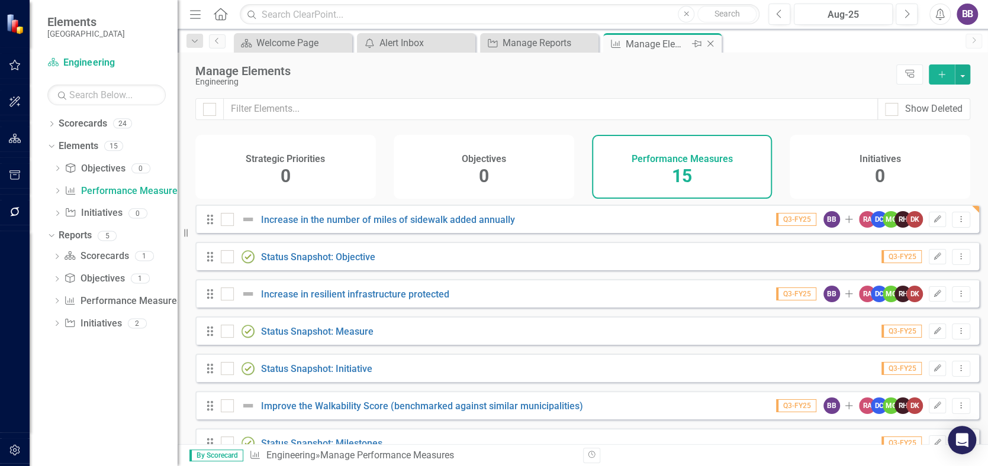
click at [712, 41] on icon at bounding box center [710, 44] width 7 height 7
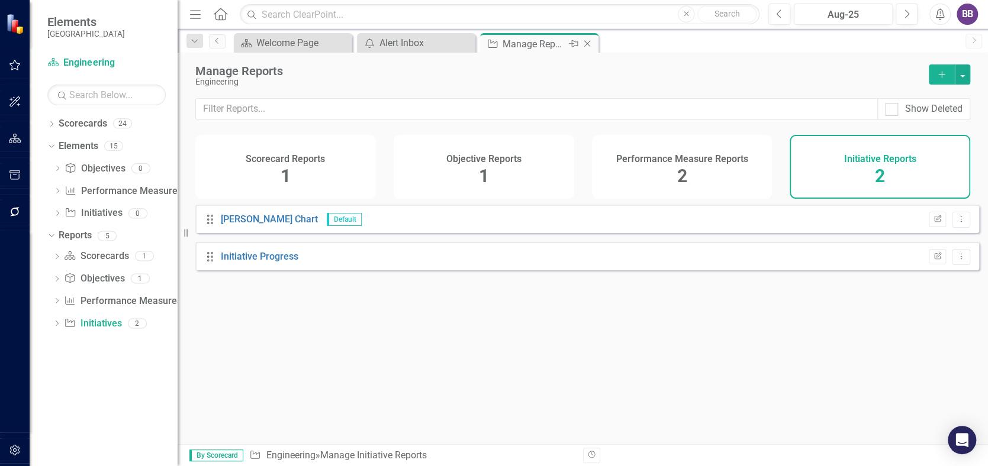
click at [586, 43] on icon at bounding box center [587, 44] width 7 height 7
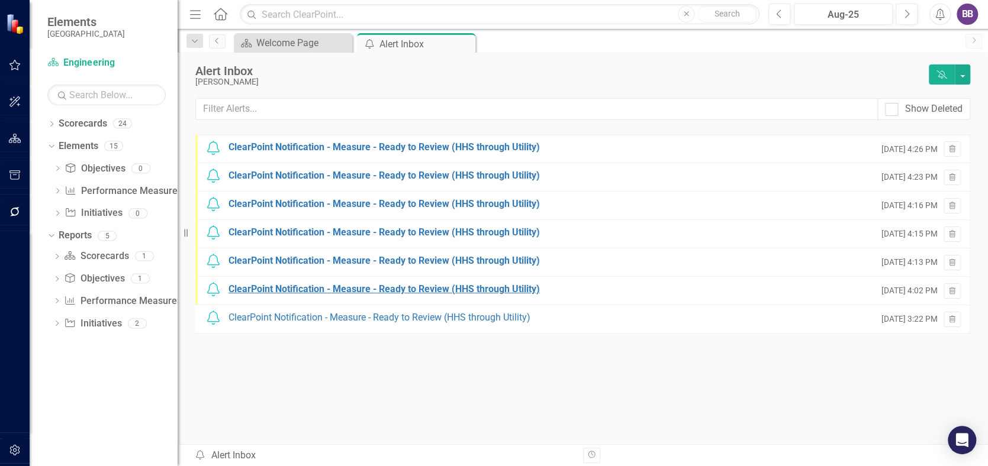
click at [461, 288] on div "ClearPoint Notification - Measure - Ready to Review (HHS through Utility)" at bounding box center [384, 290] width 311 height 14
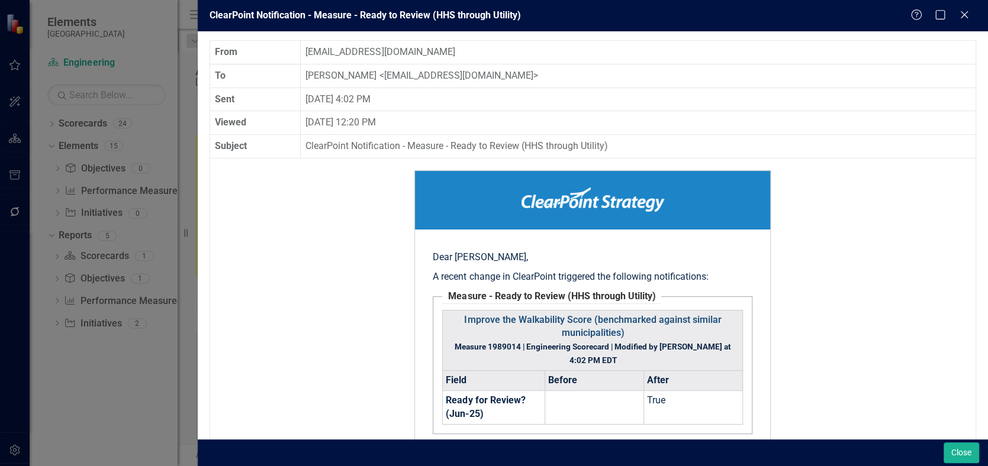
click at [628, 318] on link "Improve the Walkability Score (benchmarked against similar municipalities)" at bounding box center [592, 326] width 257 height 25
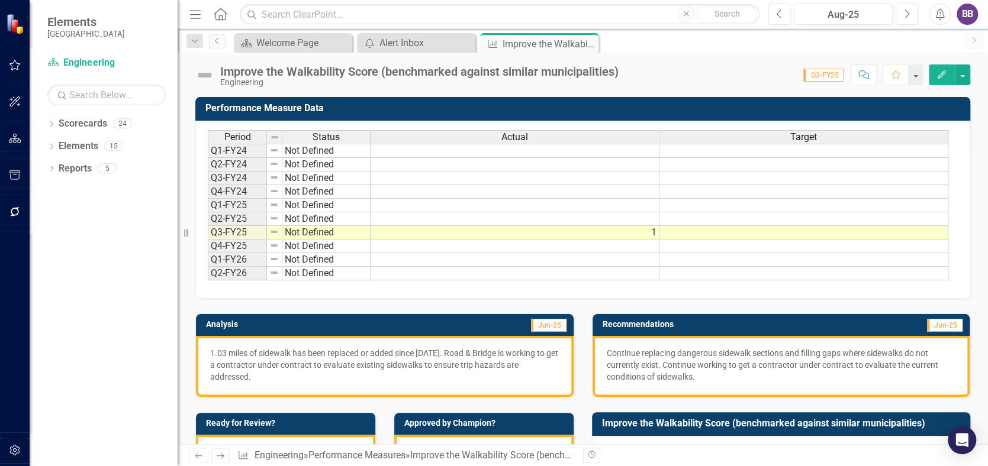
drag, startPoint x: 0, startPoint y: 0, endPoint x: 943, endPoint y: 72, distance: 945.8
click at [943, 72] on icon "Edit" at bounding box center [942, 74] width 11 height 8
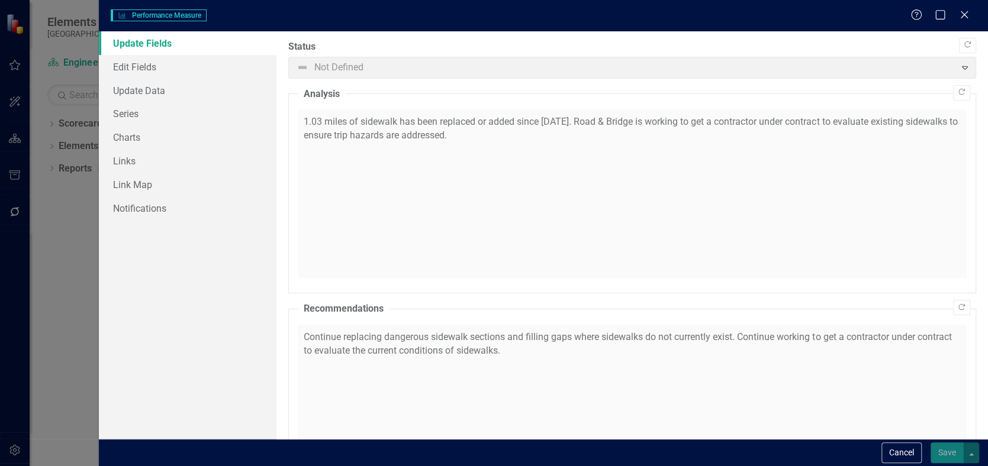
checkbox input "true"
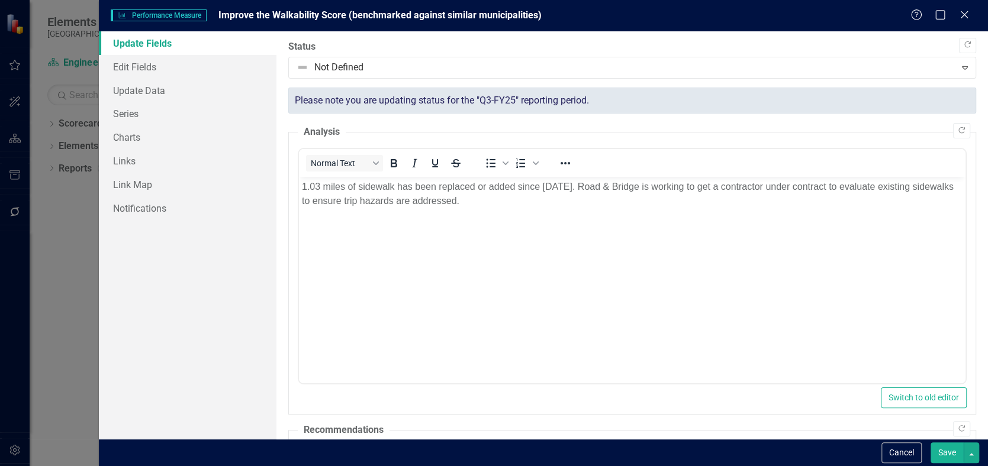
scroll to position [368, 0]
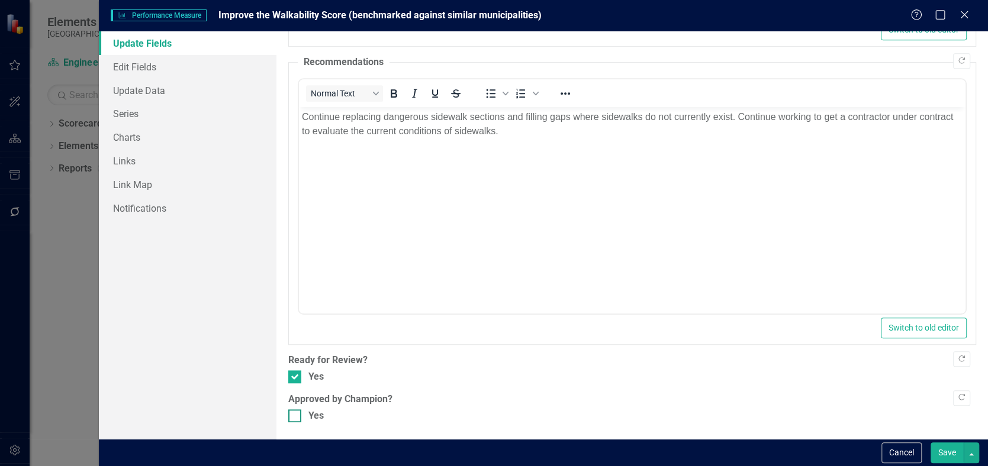
drag, startPoint x: 289, startPoint y: 416, endPoint x: 308, endPoint y: 413, distance: 18.6
click at [289, 416] on input "Yes" at bounding box center [292, 414] width 8 height 8
checkbox input "true"
click at [945, 449] on button "Save" at bounding box center [947, 453] width 33 height 21
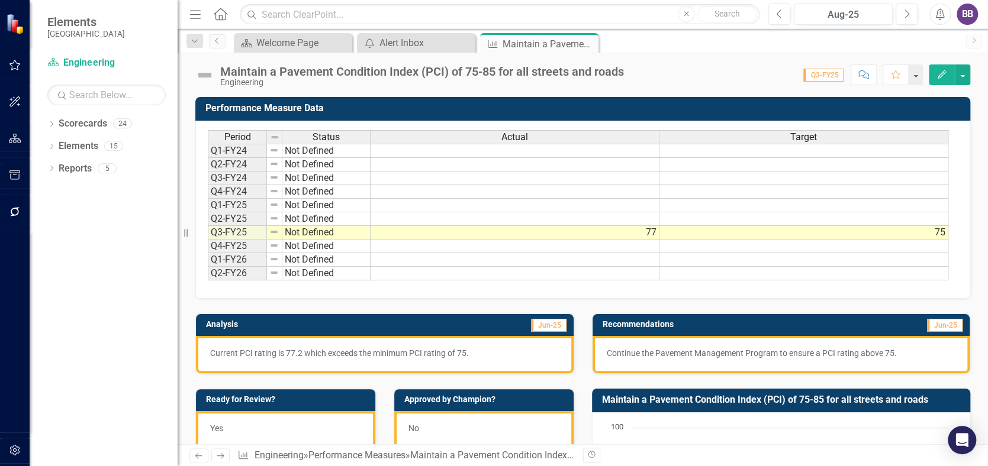
drag, startPoint x: 0, startPoint y: 0, endPoint x: 943, endPoint y: 72, distance: 945.7
click at [943, 72] on icon "Edit" at bounding box center [942, 74] width 11 height 8
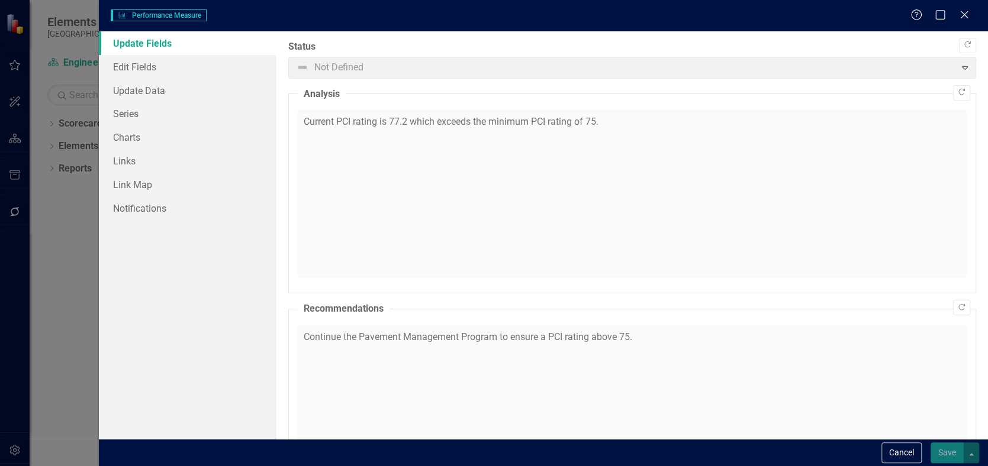
checkbox input "true"
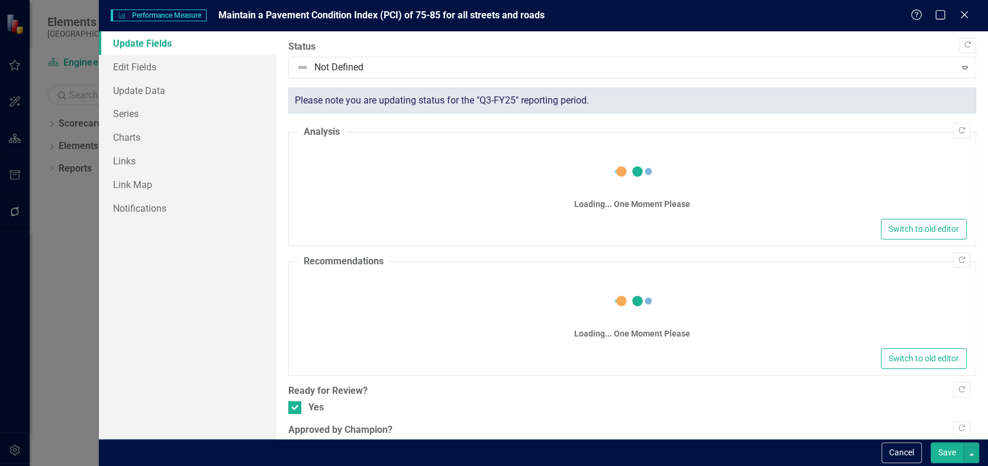
scroll to position [31, 0]
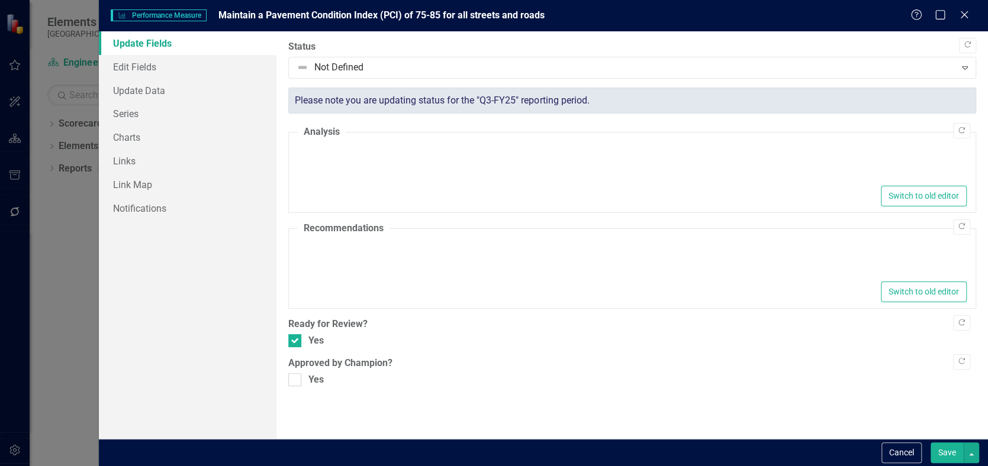
type textarea "<p>Current PCI rating is 77.2 which exceeds the minimum PCI rating of 75.</p>"
type textarea "<p>Continue the Pavement Management Program to ensure a PCI rating above 75.</p>"
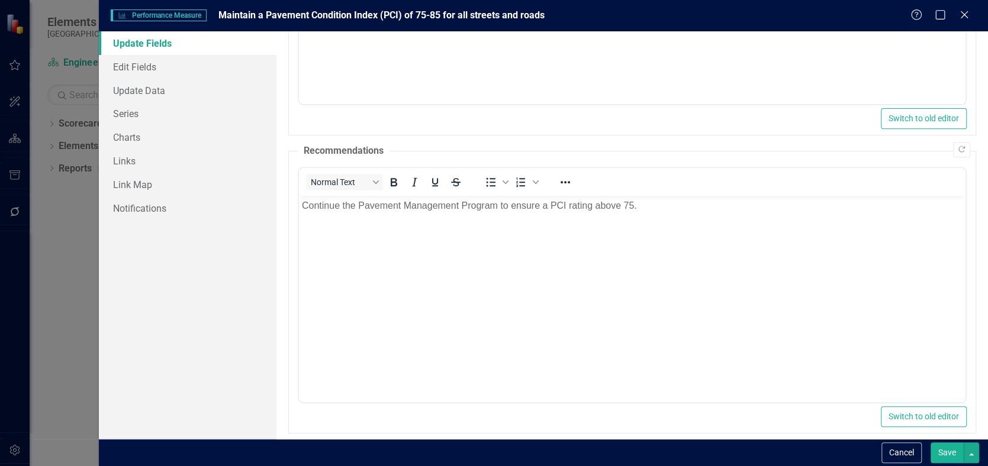
scroll to position [368, 0]
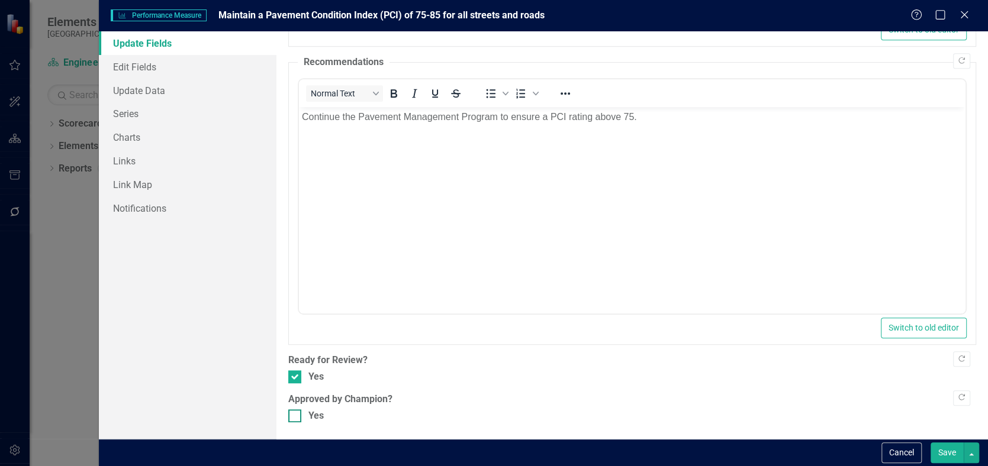
click at [294, 413] on input "Yes" at bounding box center [292, 414] width 8 height 8
checkbox input "true"
click at [945, 451] on button "Save" at bounding box center [947, 453] width 33 height 21
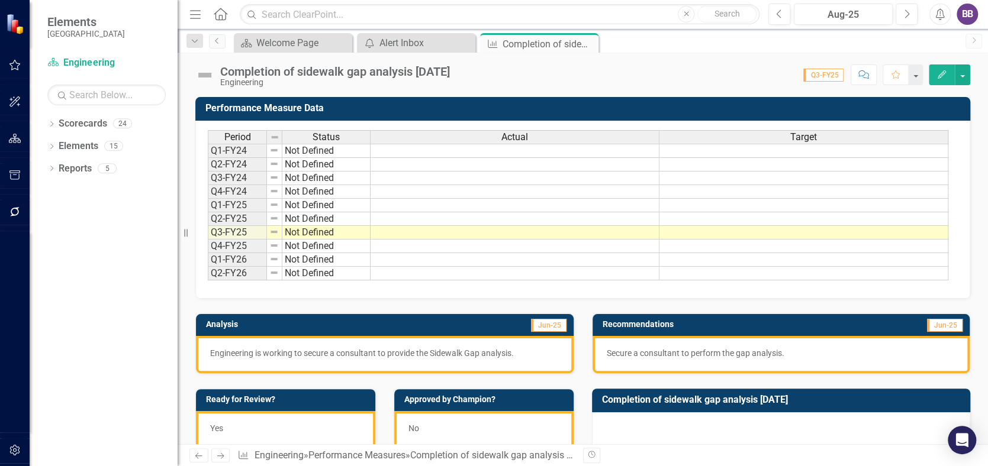
click at [942, 76] on icon "Edit" at bounding box center [942, 74] width 11 height 8
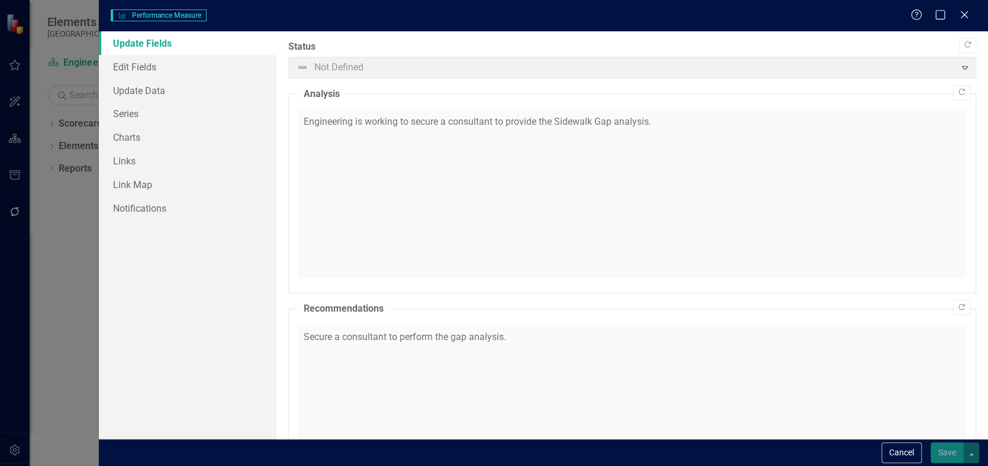
checkbox input "true"
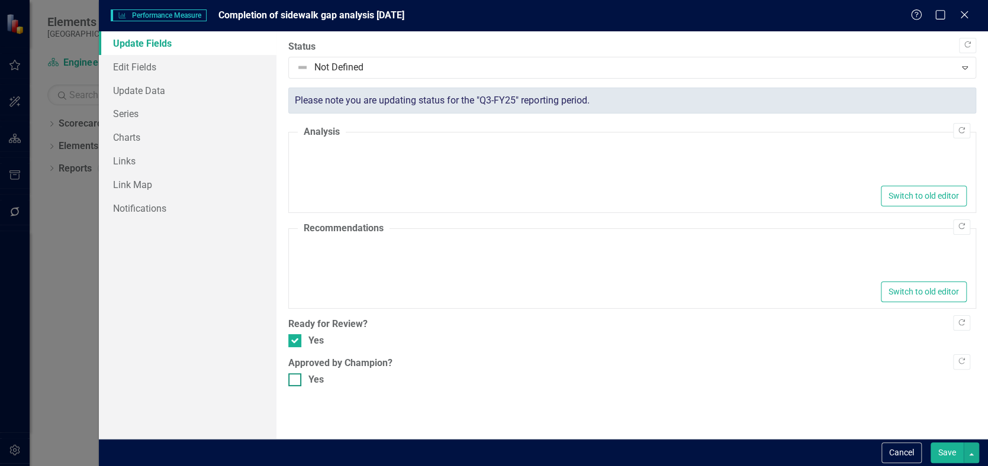
type textarea "<p>Engineering is working to secure a consultant to provide the Sidewalk Gap an…"
type textarea "<p>Secure a consultant to perform the gap analysis.</p>"
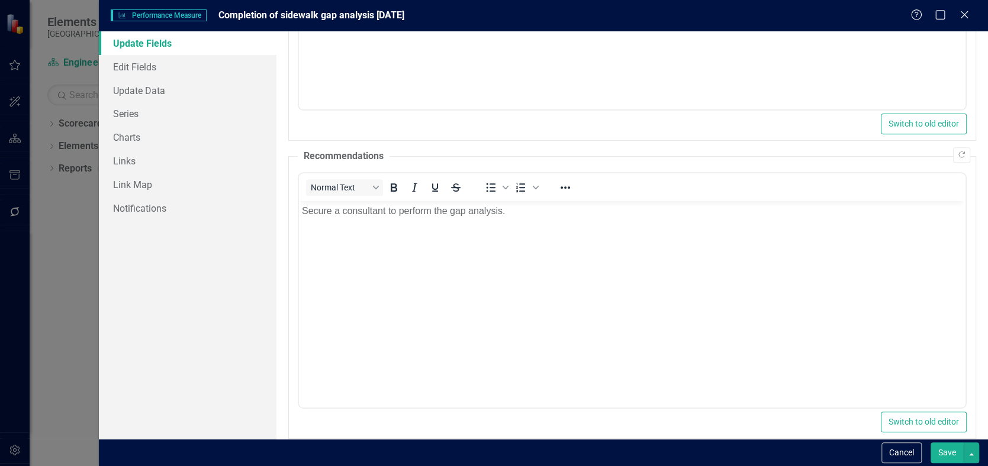
scroll to position [368, 0]
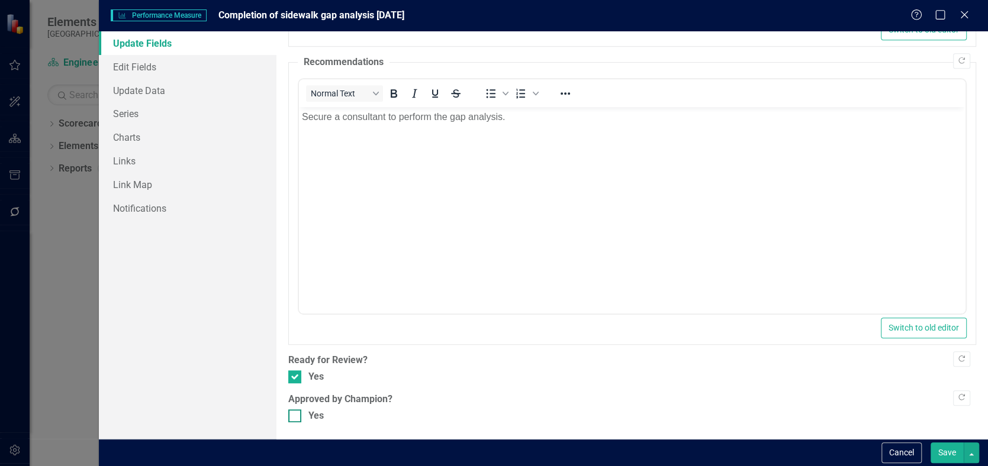
click at [293, 412] on input "Yes" at bounding box center [292, 414] width 8 height 8
checkbox input "true"
click at [946, 453] on button "Save" at bounding box center [947, 453] width 33 height 21
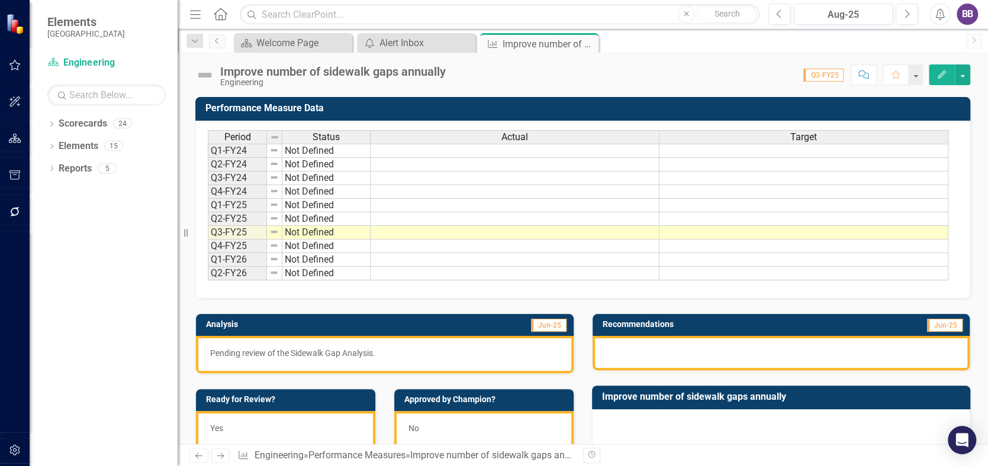
click at [937, 71] on icon "Edit" at bounding box center [942, 74] width 11 height 8
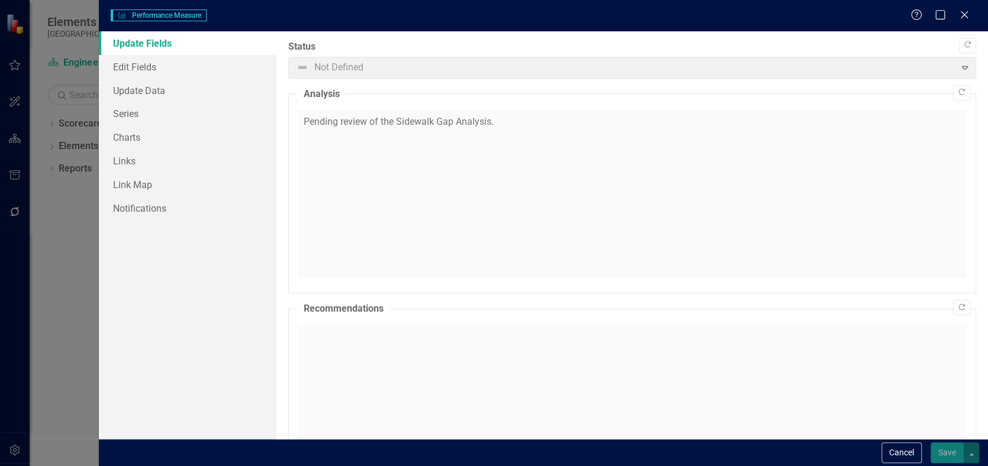
checkbox input "true"
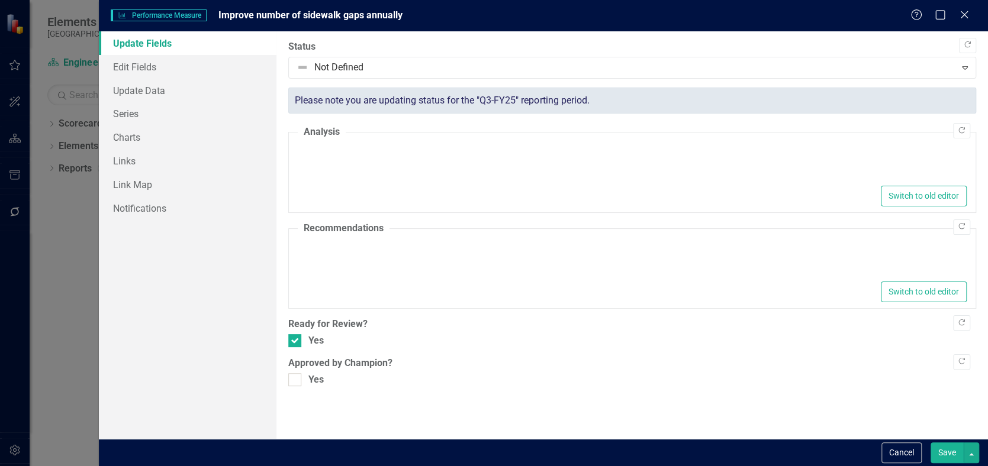
type textarea "<p>Pending review of the Sidewalk Gap Analysis.</p>"
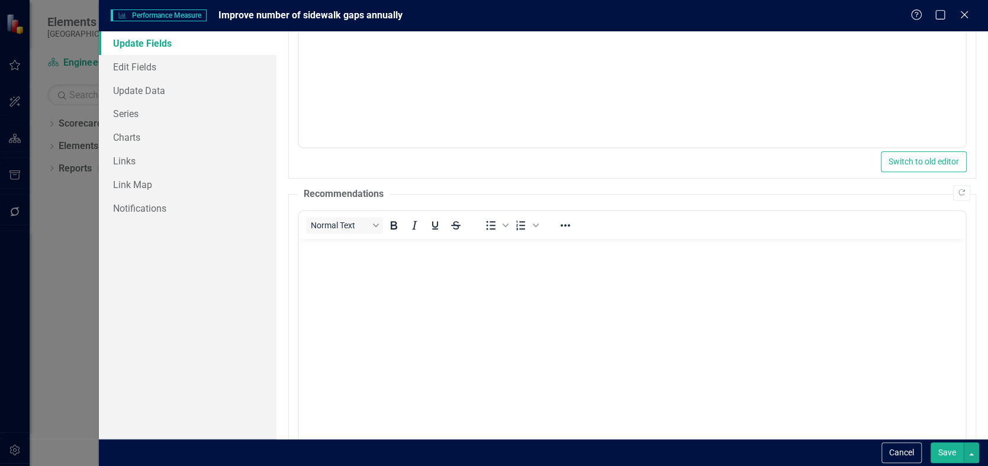
scroll to position [368, 0]
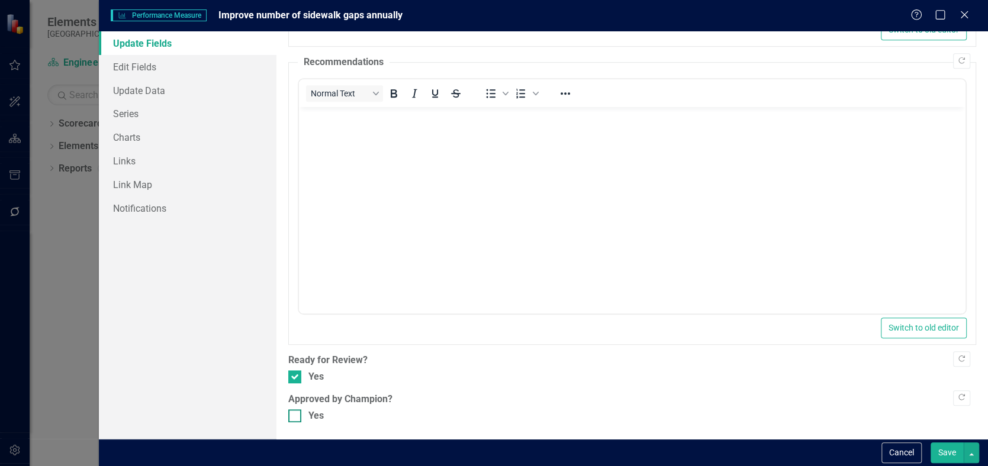
click at [289, 415] on input "Yes" at bounding box center [292, 414] width 8 height 8
checkbox input "true"
click at [943, 448] on button "Save" at bounding box center [947, 453] width 33 height 21
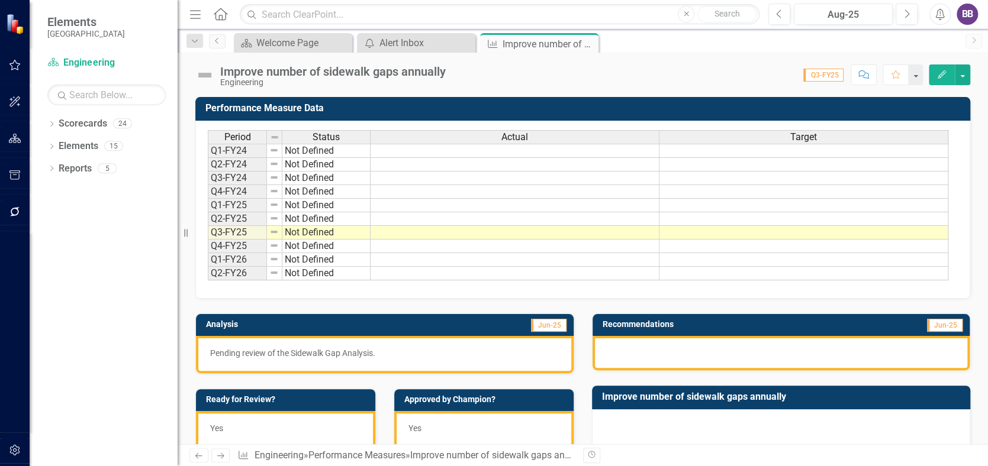
click at [942, 69] on button "Edit" at bounding box center [942, 75] width 26 height 21
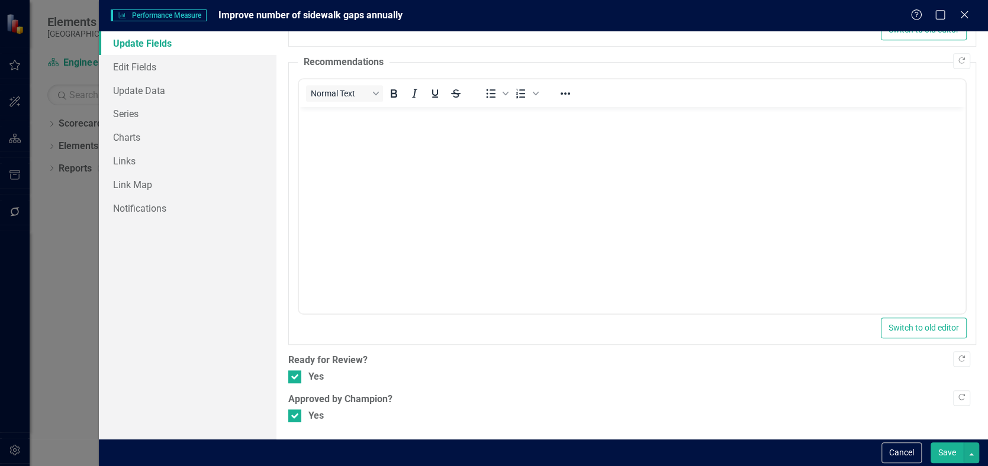
click at [944, 449] on button "Save" at bounding box center [947, 453] width 33 height 21
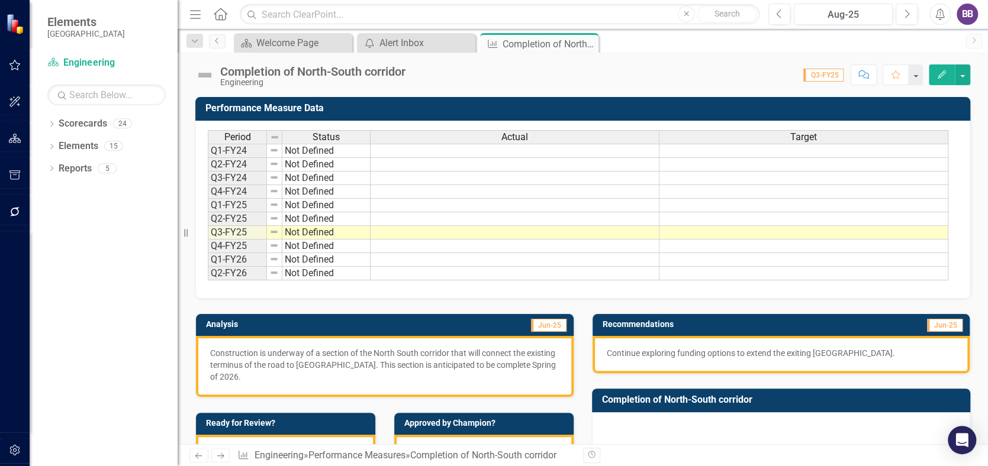
click at [935, 76] on button "Edit" at bounding box center [942, 75] width 26 height 21
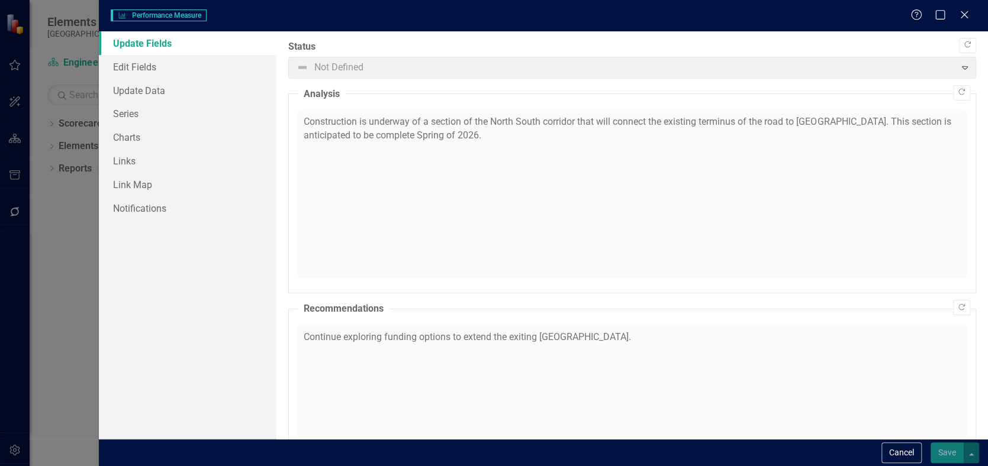
checkbox input "true"
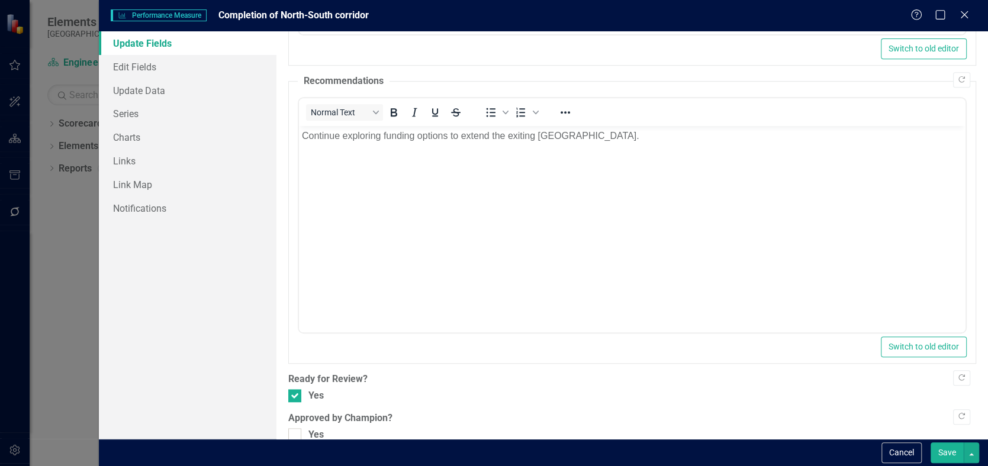
scroll to position [368, 0]
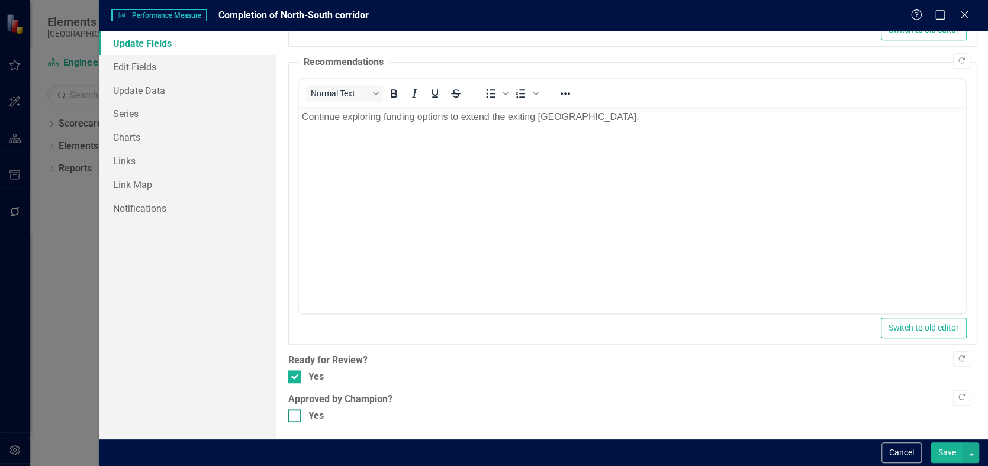
click at [289, 416] on input "Yes" at bounding box center [292, 414] width 8 height 8
checkbox input "true"
click at [954, 453] on button "Save" at bounding box center [947, 453] width 33 height 21
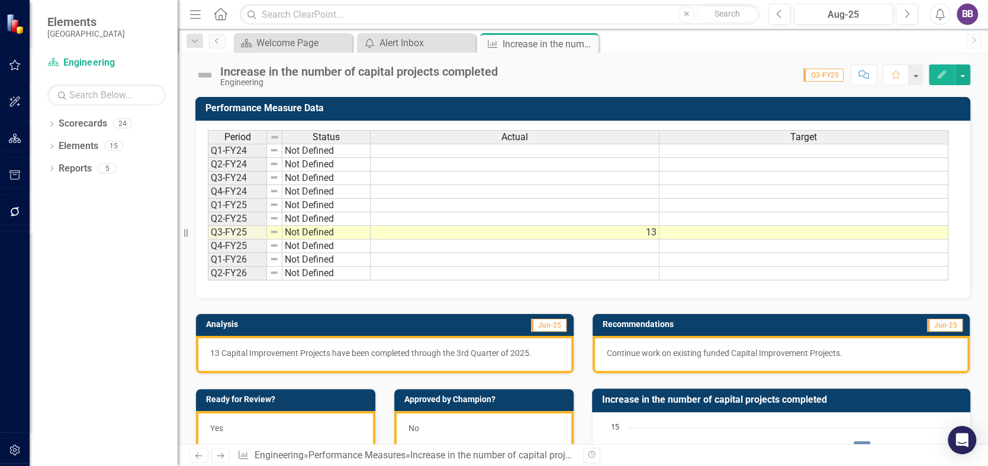
click at [938, 73] on icon "Edit" at bounding box center [942, 74] width 11 height 8
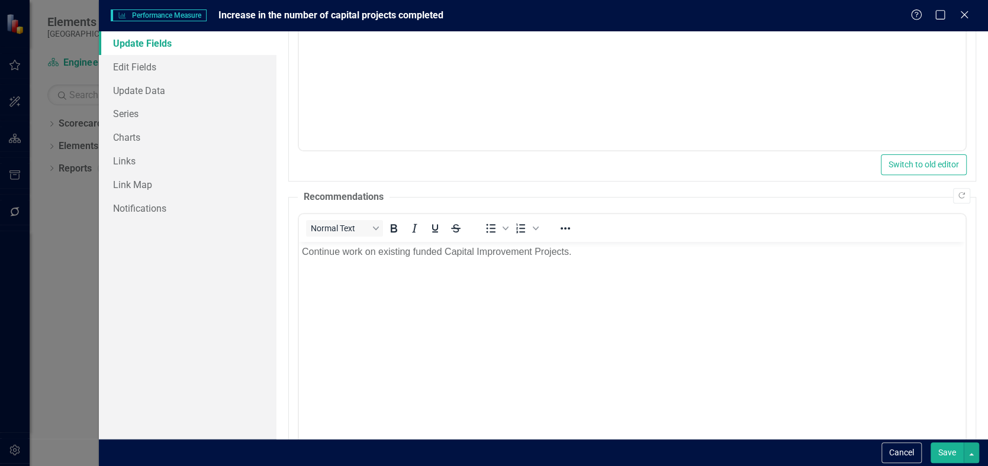
scroll to position [368, 0]
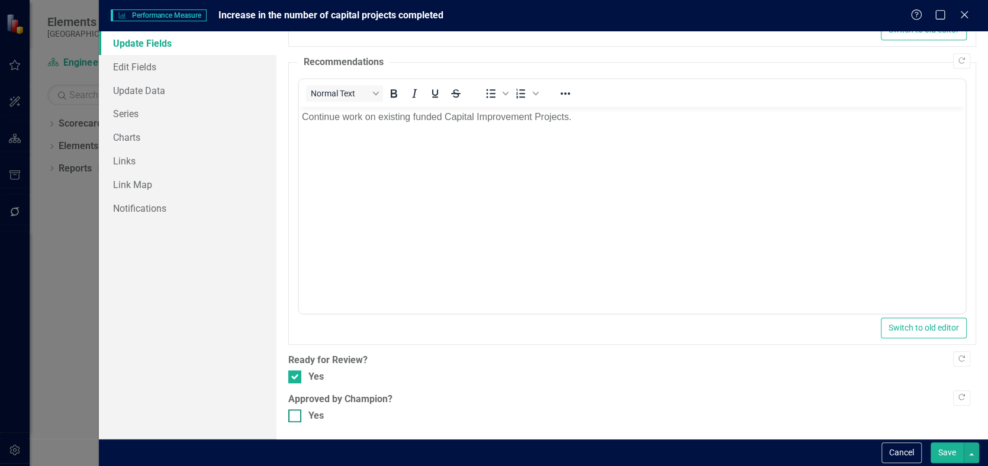
click at [315, 413] on div "Yes" at bounding box center [315, 417] width 15 height 14
click at [296, 413] on input "Yes" at bounding box center [292, 414] width 8 height 8
checkbox input "true"
click at [945, 450] on button "Save" at bounding box center [947, 453] width 33 height 21
